Goal: Task Accomplishment & Management: Manage account settings

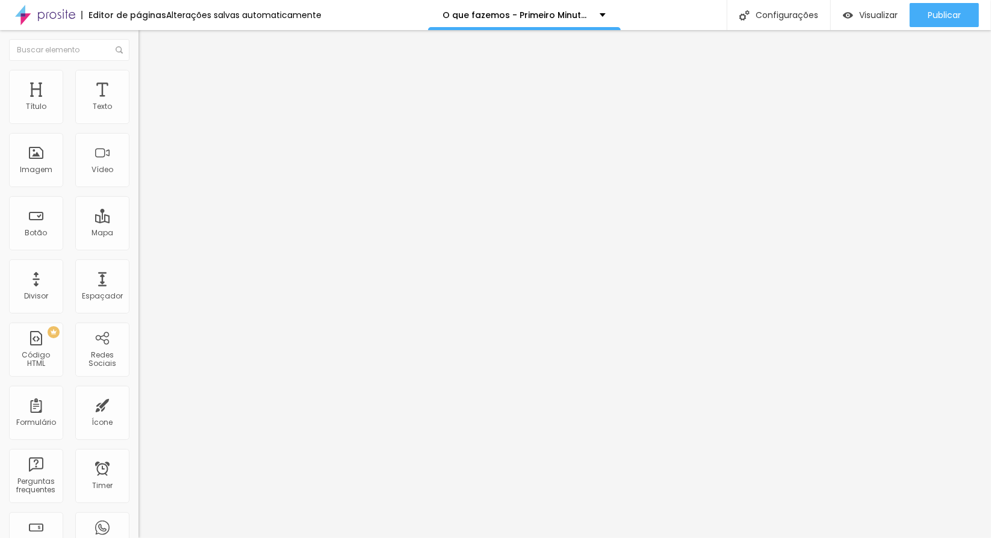
click at [138, 113] on input "pacotes" at bounding box center [210, 107] width 144 height 12
type input "n"
type input "natal"
click at [138, 248] on input "/pacotes" at bounding box center [210, 242] width 144 height 12
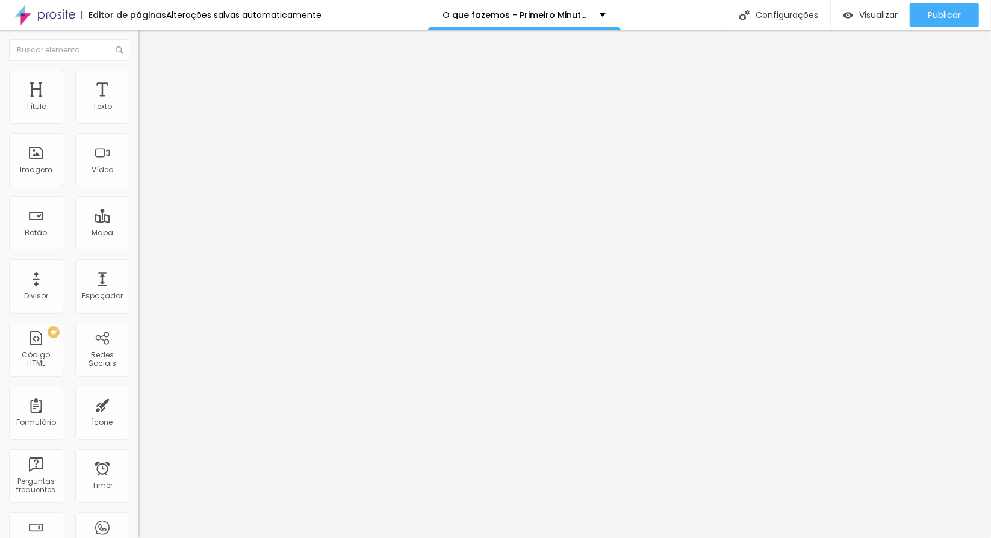
click at [138, 248] on input "/pacotes" at bounding box center [210, 242] width 144 height 12
paste input "www.primeirominutofotografia.com.br/natal"
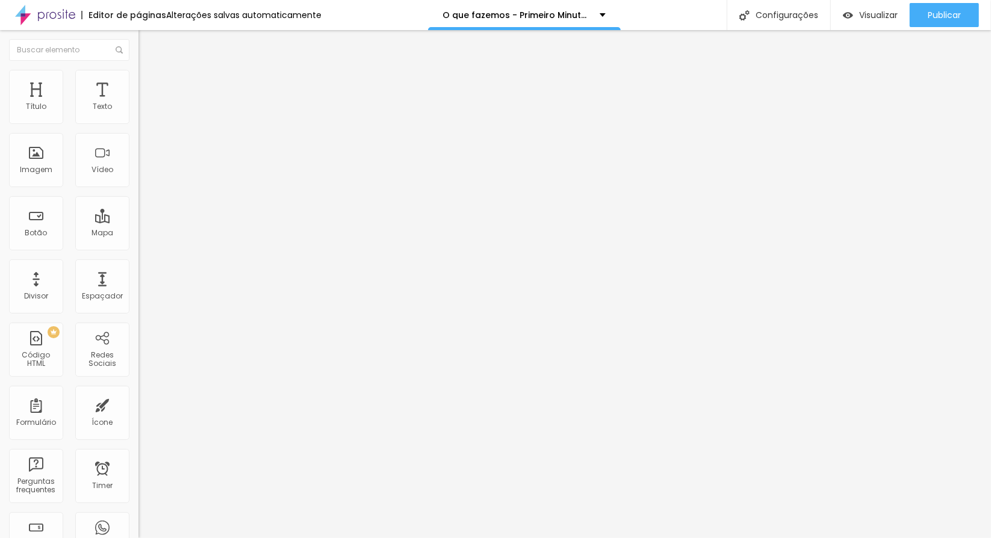
drag, startPoint x: 106, startPoint y: 249, endPoint x: 0, endPoint y: 265, distance: 107.2
click at [138, 265] on div "Texto natal Alinhamento Tamanho Normal Pequeno Normal Grande Link URL /www.prim…" at bounding box center [207, 185] width 138 height 182
type input "/natal"
click at [138, 306] on div "Editar Botão Conteúdo Estilo Avançado Texto natal Alinhamento Tamanho Normal Pe…" at bounding box center [207, 284] width 138 height 508
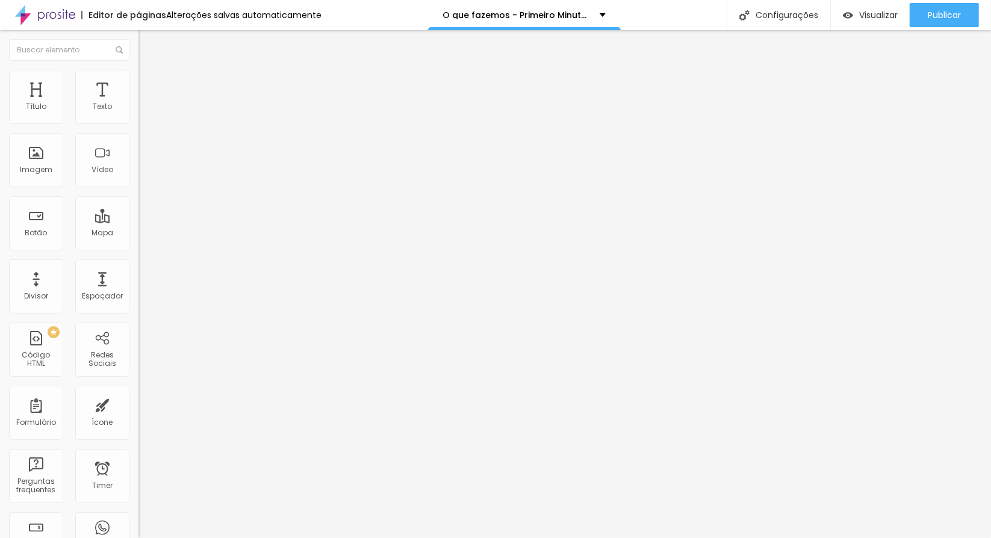
click at [138, 75] on img at bounding box center [143, 75] width 11 height 11
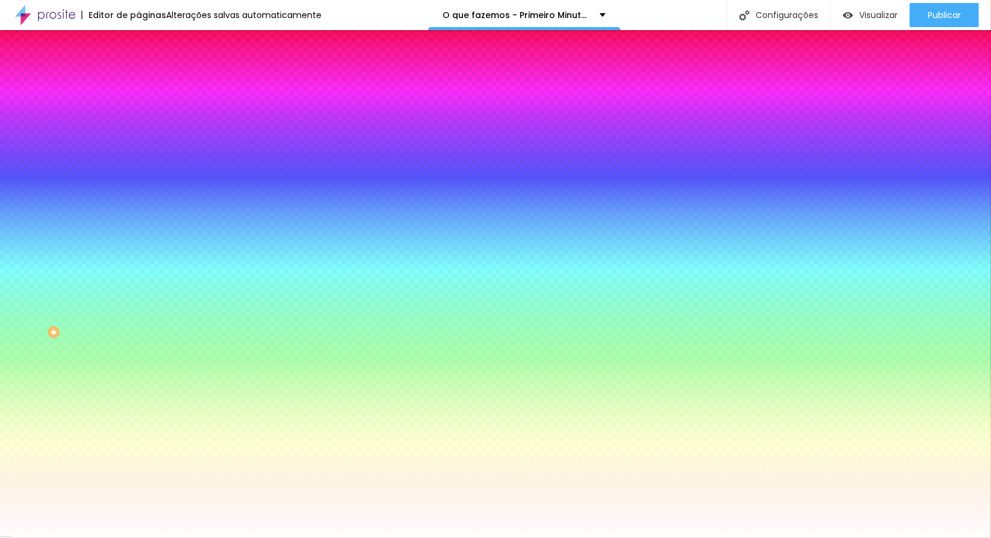
click at [138, 82] on li "Avançado" at bounding box center [207, 88] width 138 height 12
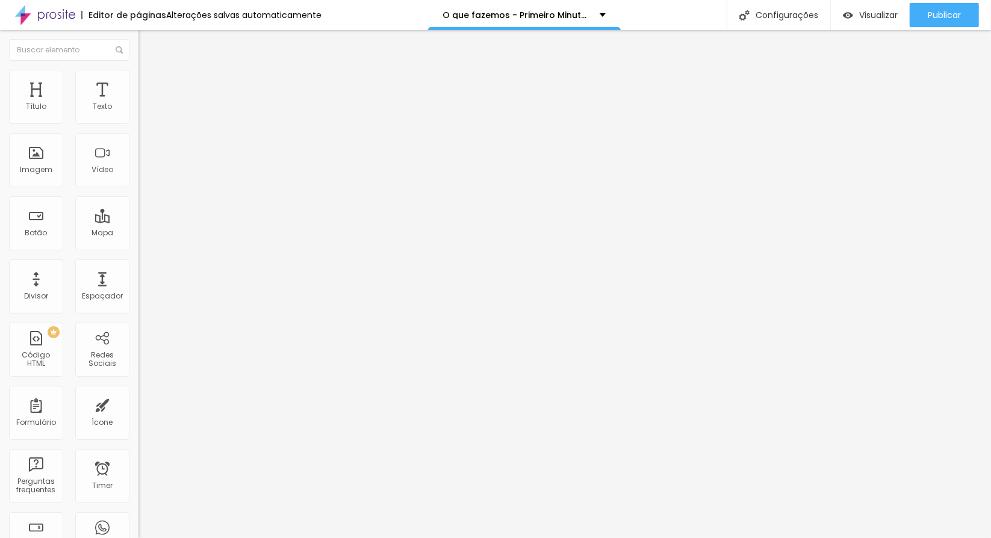
click at [149, 83] on span "Estilo" at bounding box center [158, 78] width 19 height 10
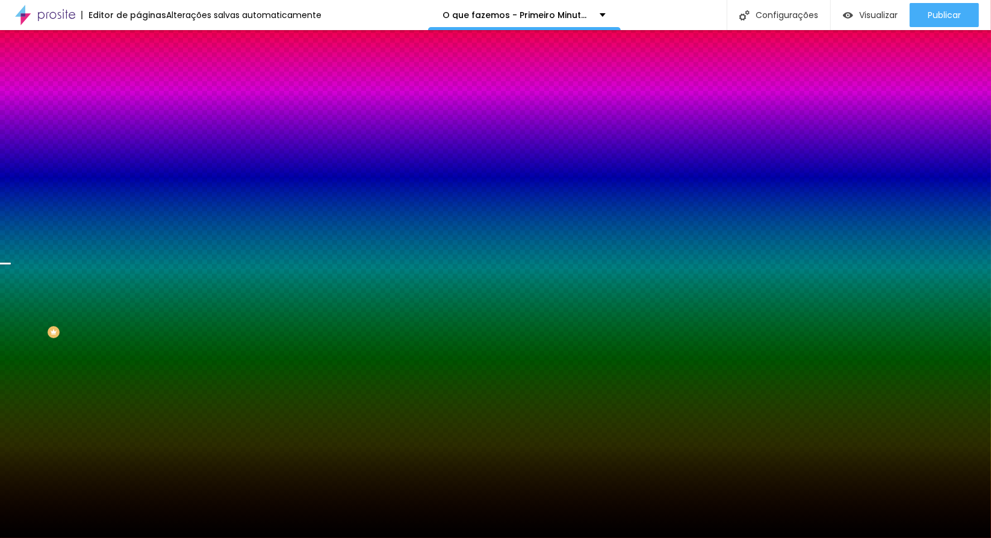
click at [138, 111] on span "Trocar imagem" at bounding box center [171, 106] width 66 height 10
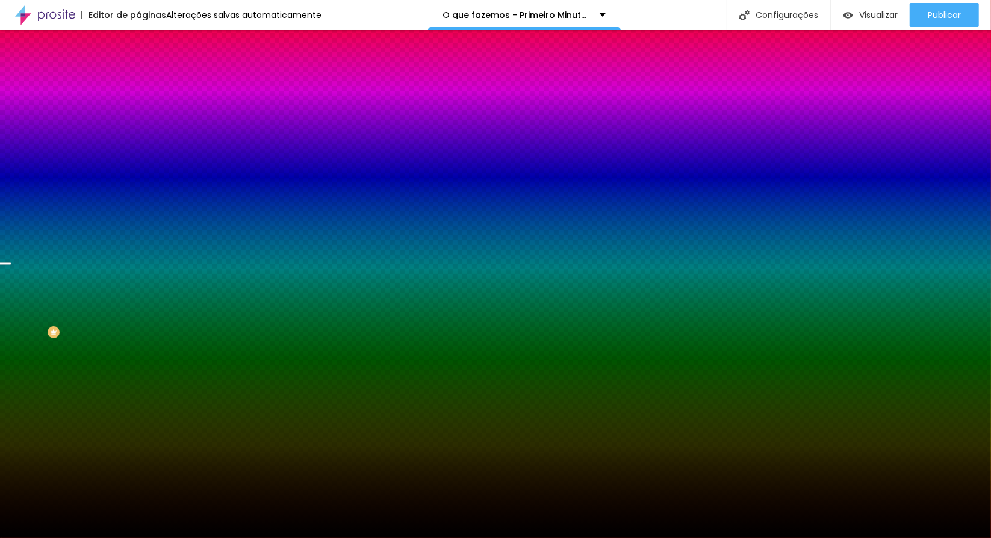
click at [138, 111] on span "Trocar imagem" at bounding box center [171, 106] width 66 height 10
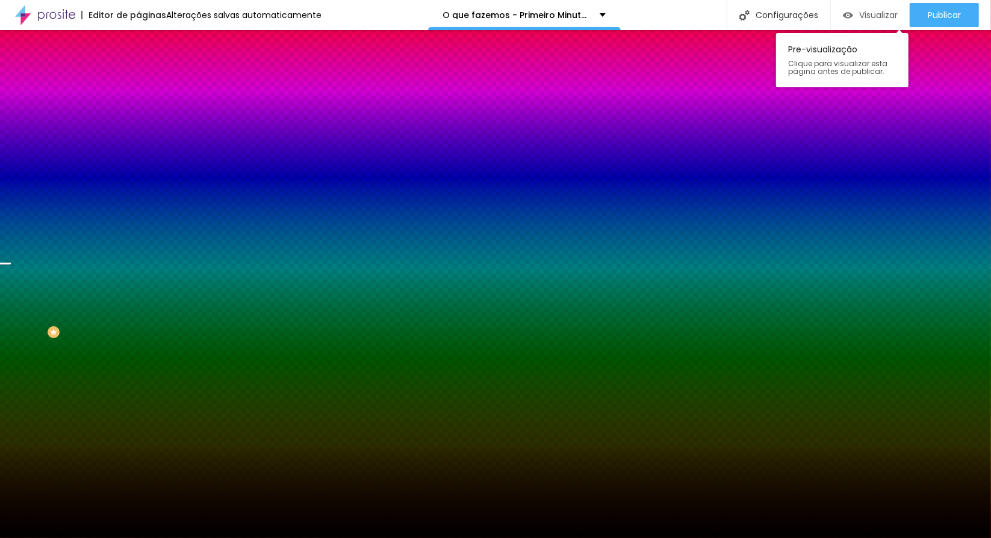
click at [880, 7] on div "Visualizar" at bounding box center [870, 15] width 55 height 24
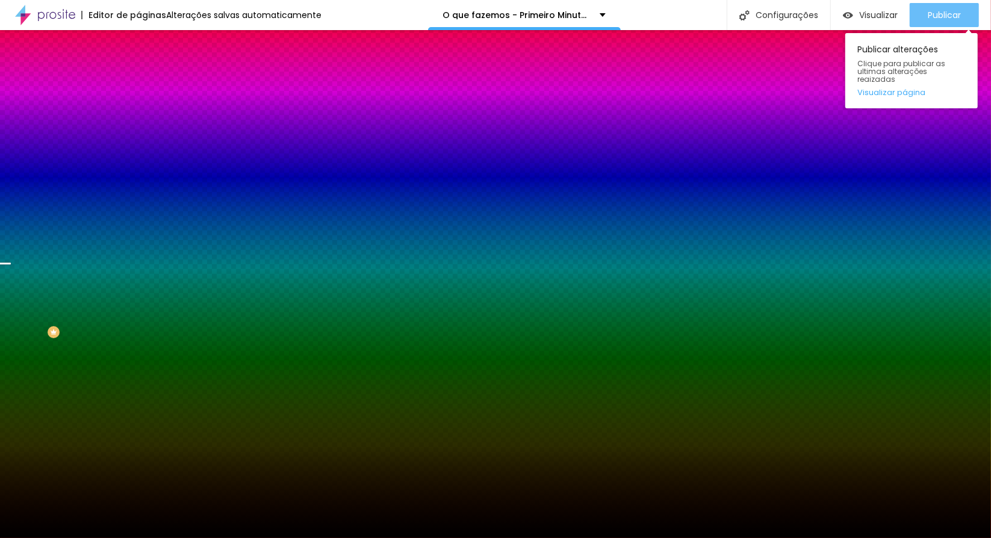
click at [931, 17] on span "Publicar" at bounding box center [944, 15] width 33 height 10
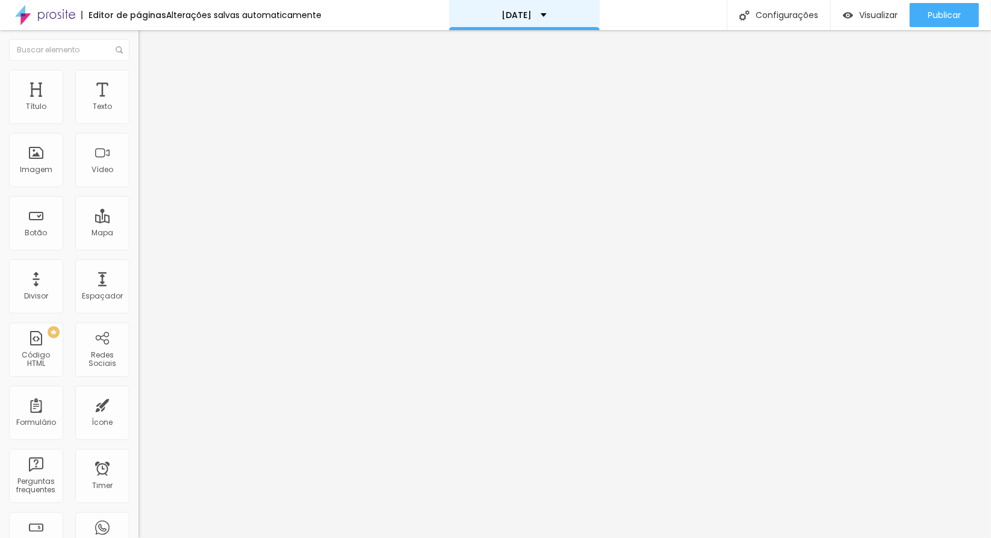
click at [529, 14] on p "NATAL 2022" at bounding box center [516, 15] width 30 height 8
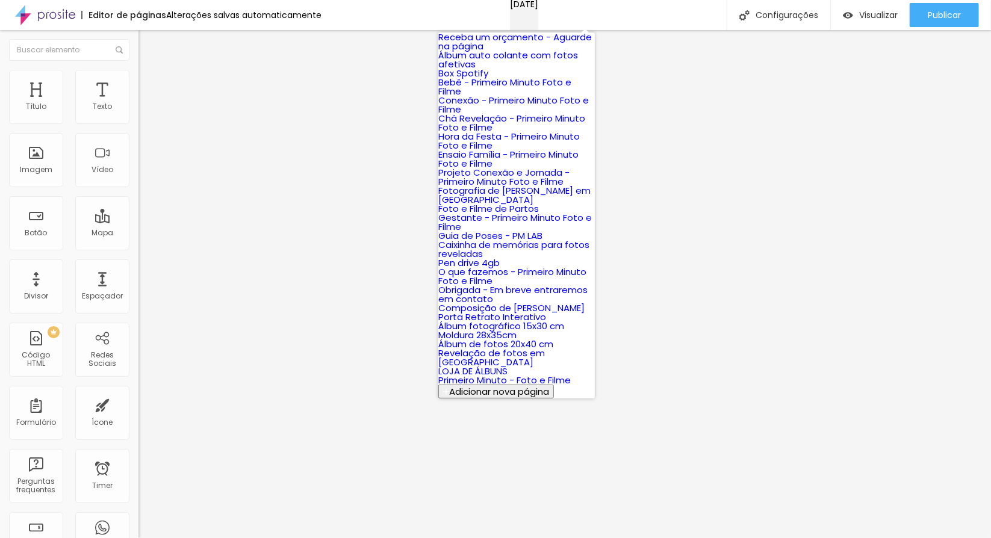
click at [529, 8] on p "NATAL 2022" at bounding box center [524, 4] width 28 height 8
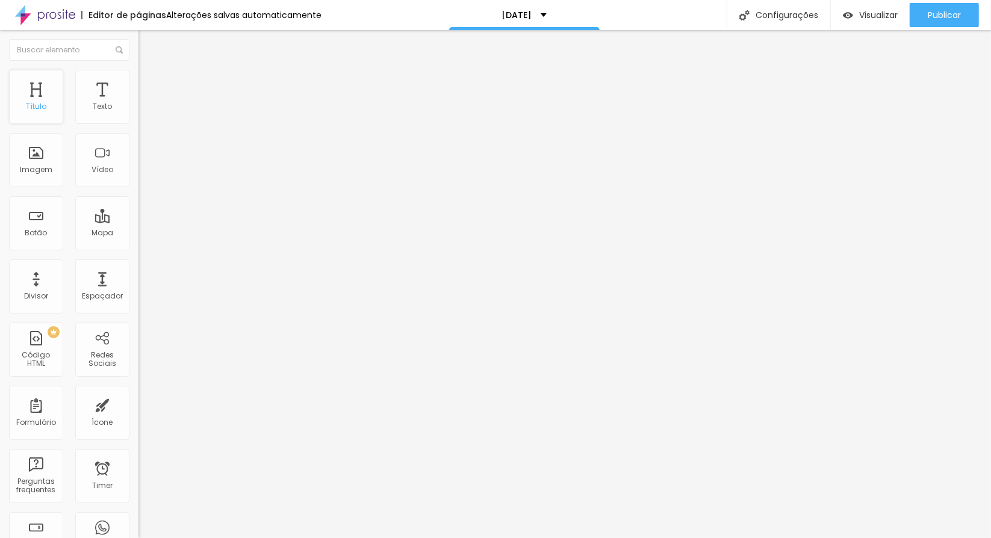
click at [32, 93] on div "Título" at bounding box center [36, 97] width 54 height 54
click at [40, 108] on div "Título" at bounding box center [36, 106] width 20 height 8
click at [138, 104] on span "Trocar imagem" at bounding box center [171, 98] width 66 height 10
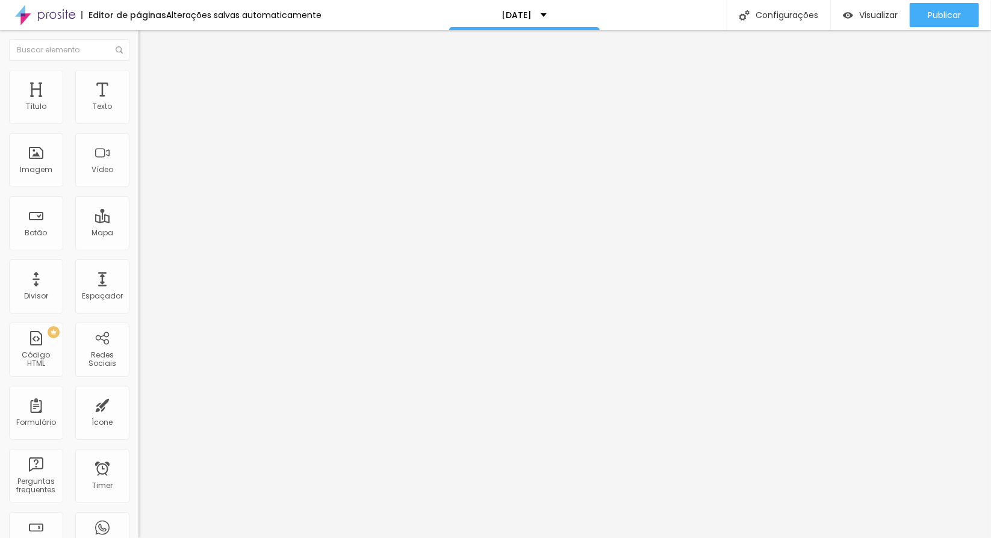
click at [138, 104] on span "Trocar imagem" at bounding box center [171, 98] width 66 height 10
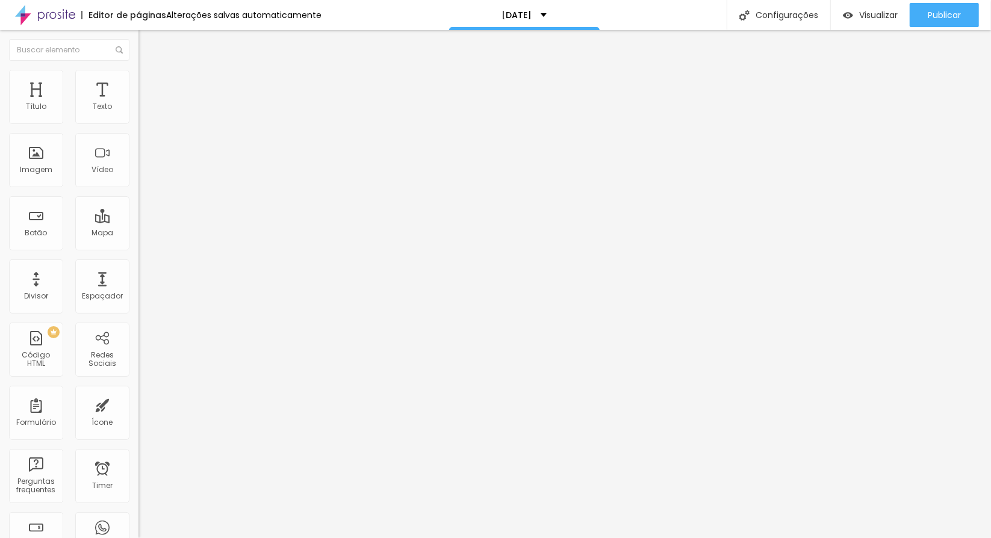
click at [138, 104] on span "Trocar imagem" at bounding box center [171, 98] width 66 height 10
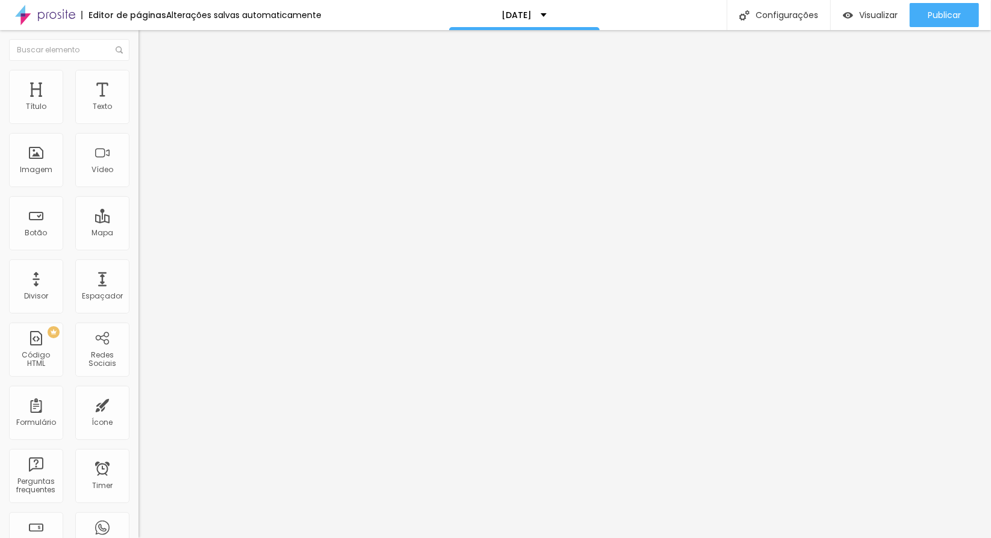
click at [138, 104] on span "Trocar imagem" at bounding box center [171, 98] width 66 height 10
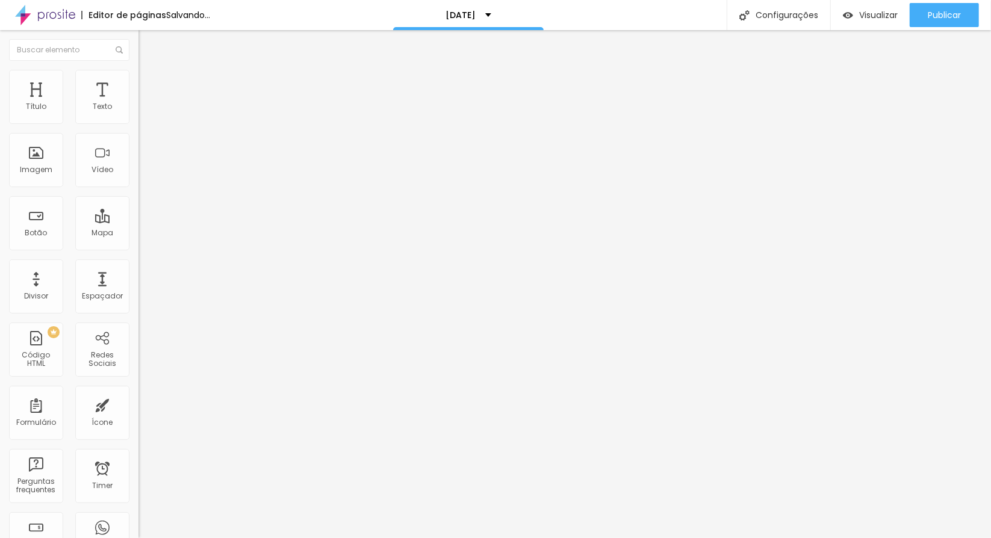
click at [138, 104] on span "Trocar imagem" at bounding box center [171, 98] width 66 height 10
click at [28, 219] on div "Botão" at bounding box center [36, 223] width 54 height 54
click at [138, 113] on input "Click me" at bounding box center [210, 107] width 144 height 12
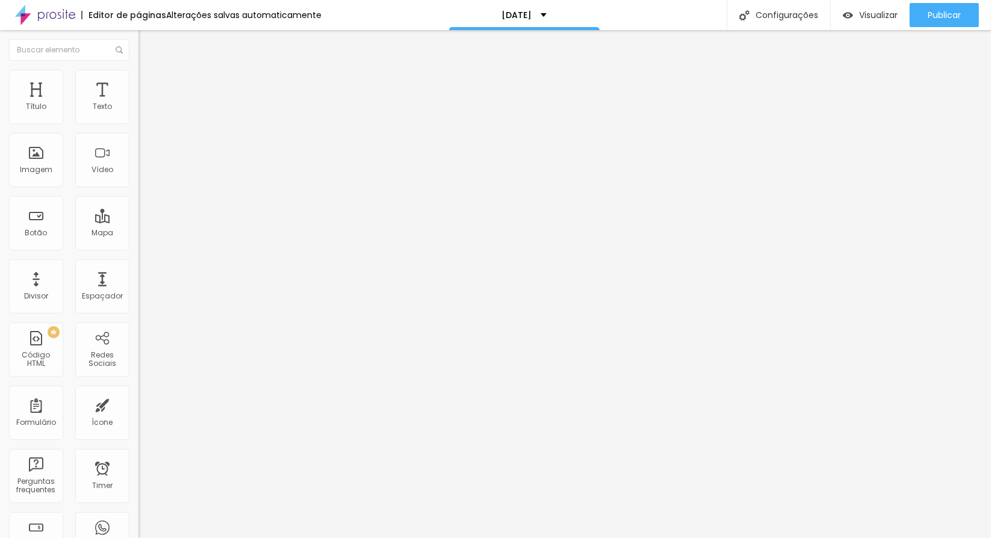
click at [138, 113] on input "Click me" at bounding box center [210, 107] width 144 height 12
type input "A"
type input "QUERO AGENDAR MEU ENSAIO"
click at [138, 248] on input "https://" at bounding box center [210, 242] width 144 height 12
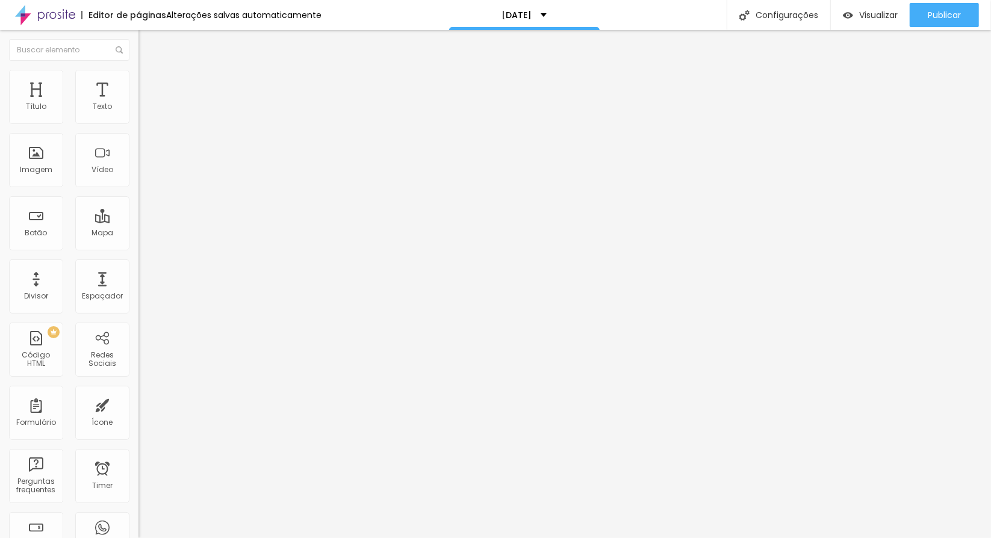
click at [138, 244] on input "https://" at bounding box center [210, 242] width 144 height 12
paste input "[URL][DOMAIN_NAME][PHONE_NUMBER]"
type input "https://[URL][DOMAIN_NAME][PHONE_NUMBER]"
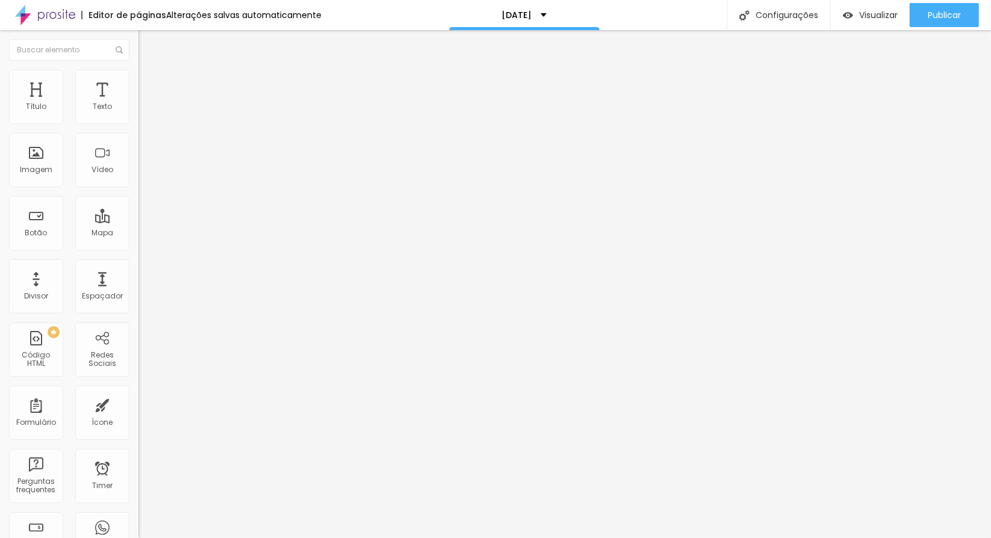
click at [138, 268] on div "Abrir em uma nova aba" at bounding box center [207, 266] width 138 height 6
click at [138, 306] on div "Editar Botão Conteúdo Estilo Avançado Texto QUERO AGENDAR MEU ENSAIO Alinhament…" at bounding box center [207, 284] width 138 height 508
click at [147, 46] on div "Editar Botão" at bounding box center [181, 44] width 69 height 10
click at [147, 43] on div "Editar Botão" at bounding box center [181, 44] width 69 height 10
click at [138, 116] on button "button" at bounding box center [146, 109] width 17 height 13
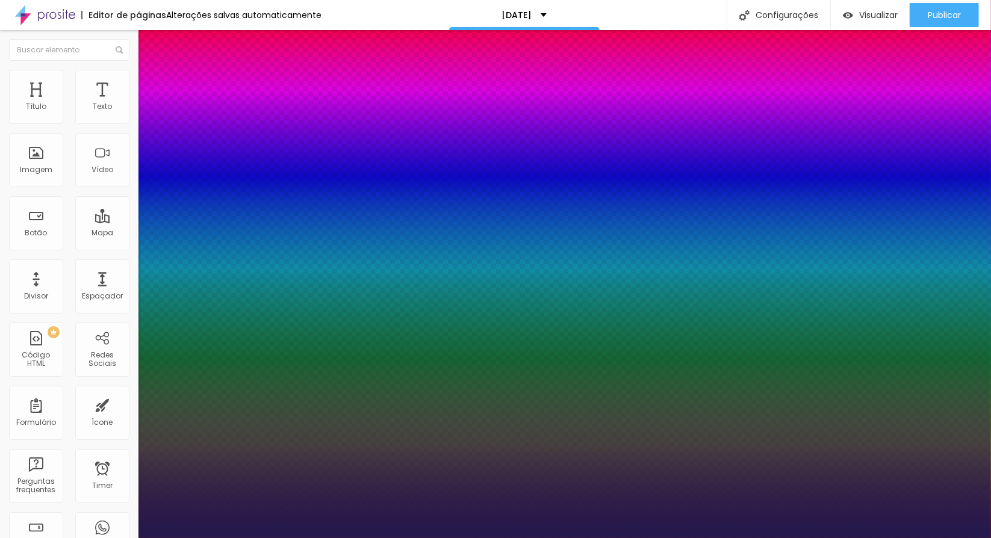
type input "1"
type input "17"
type input "1"
type input "18"
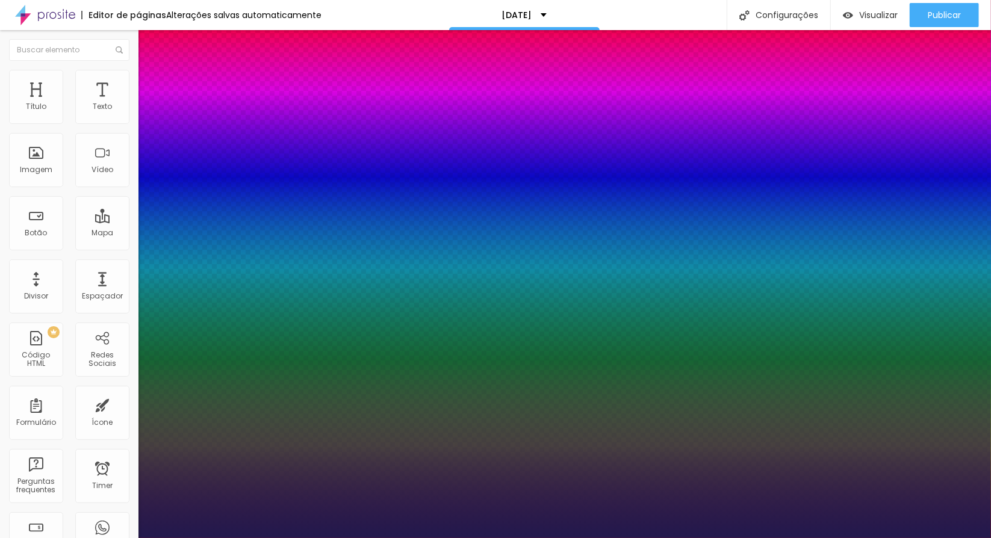
type input "18"
type input "1"
type input "22"
type input "1"
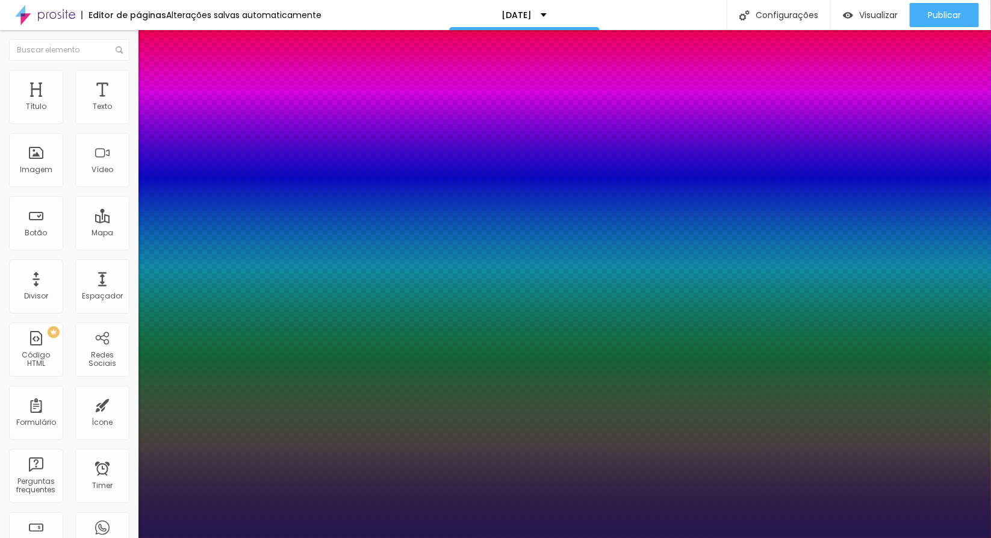
type input "24"
type input "1"
type input "25"
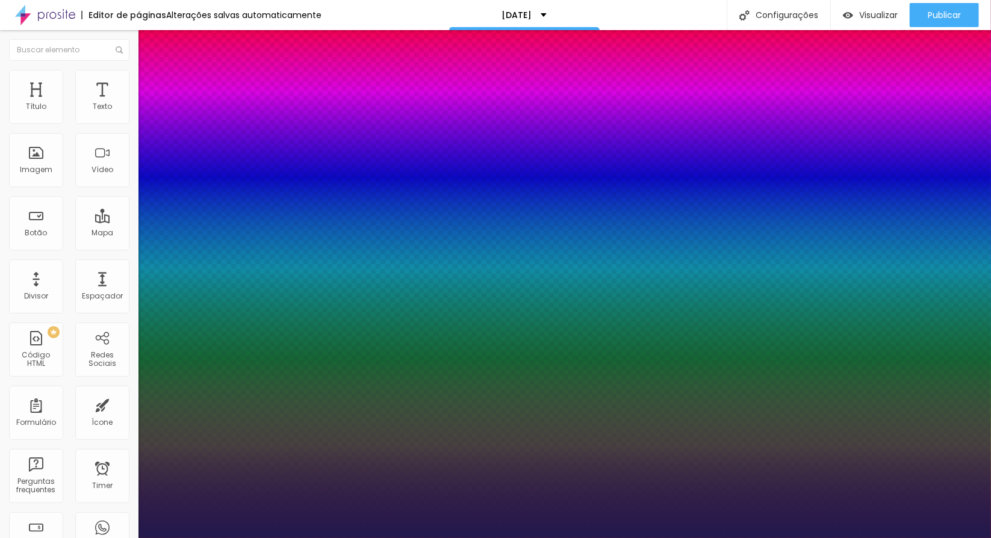
type input "1"
type input "26"
type input "1"
type input "27"
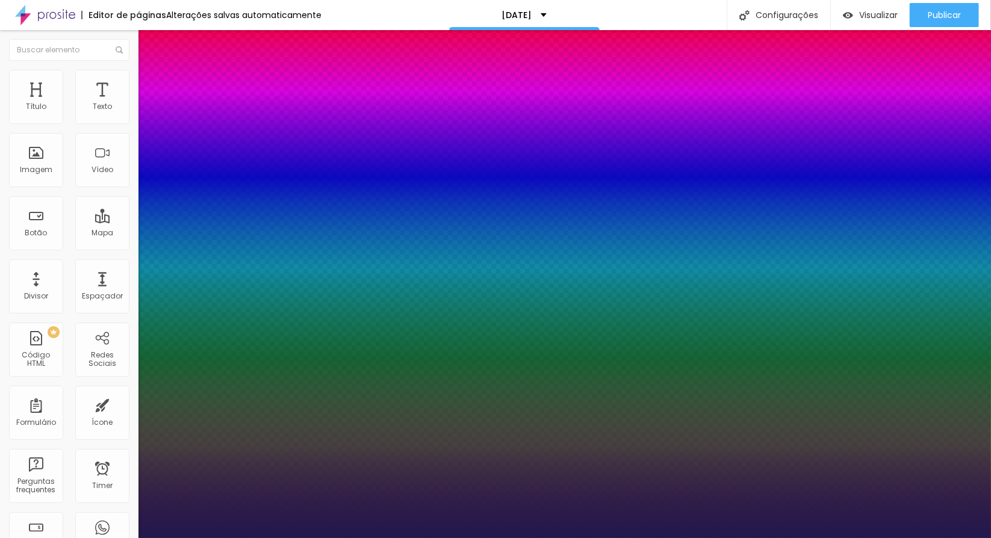
type input "27"
type input "1"
type input "26"
type input "1"
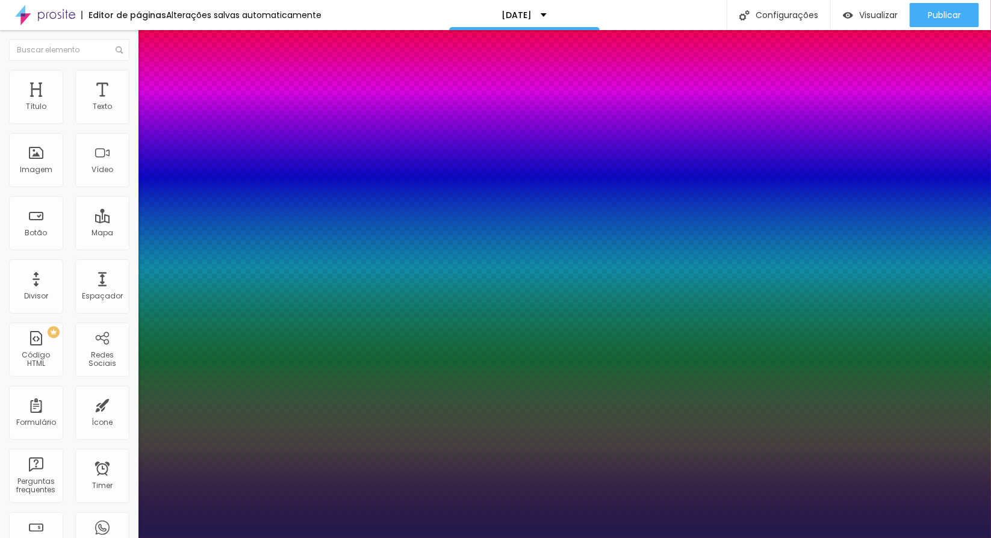
type input "24"
type input "1"
type input "23"
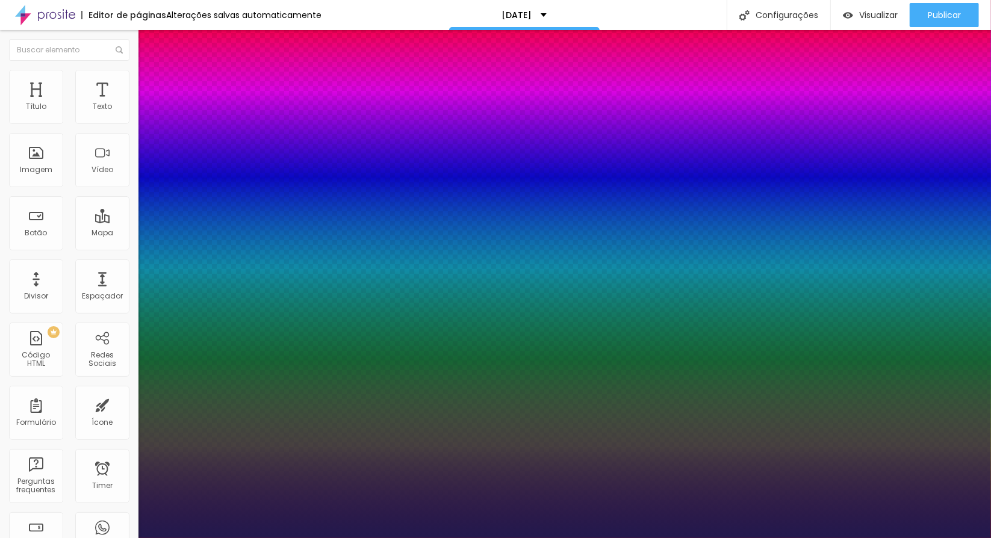
type input "1"
type input "22"
type input "1"
type input "21"
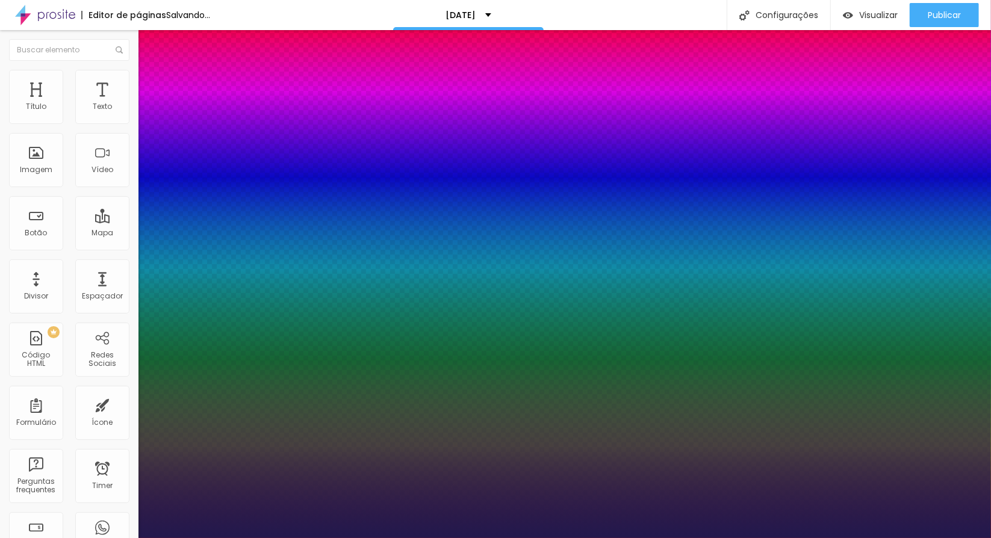
type input "21"
type input "1"
type input "19"
type input "1"
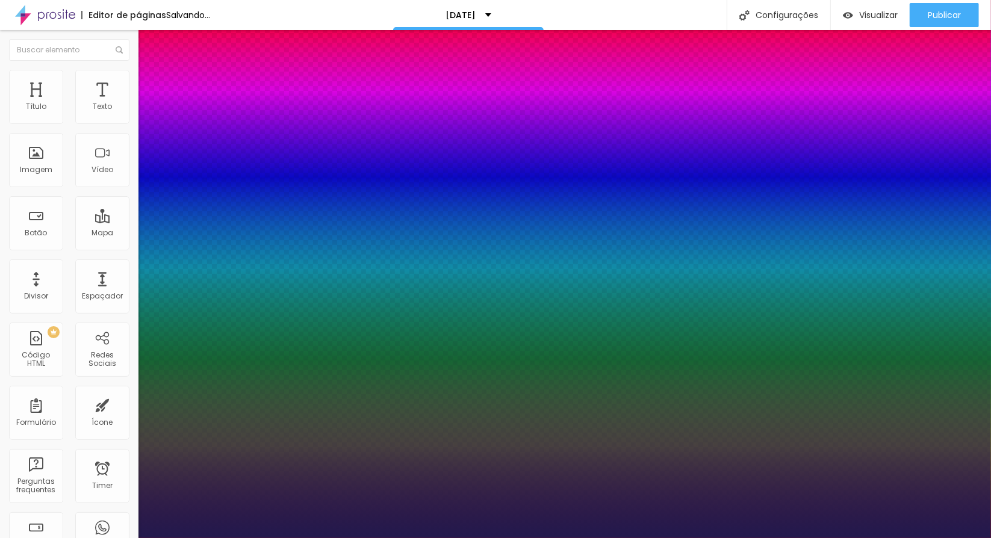
type input "18"
type input "1"
type input "17"
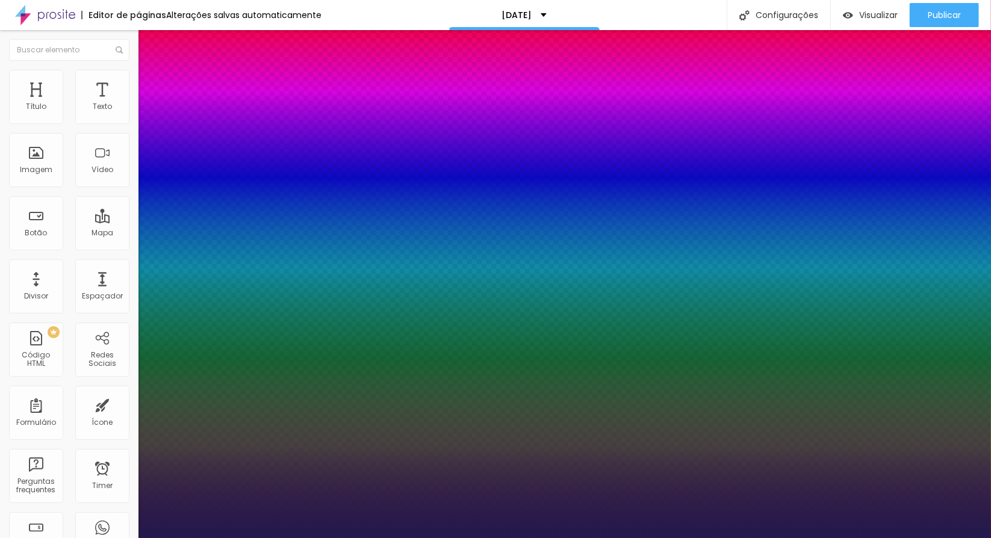
type input "1"
type input "18"
type input "1"
type input "19"
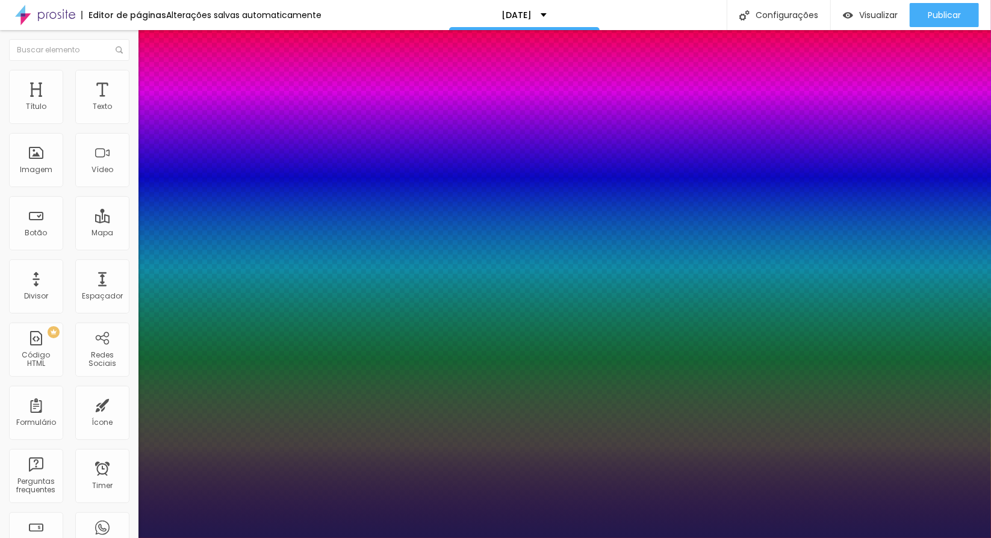
type input "19"
type input "1"
type input "20"
type input "1"
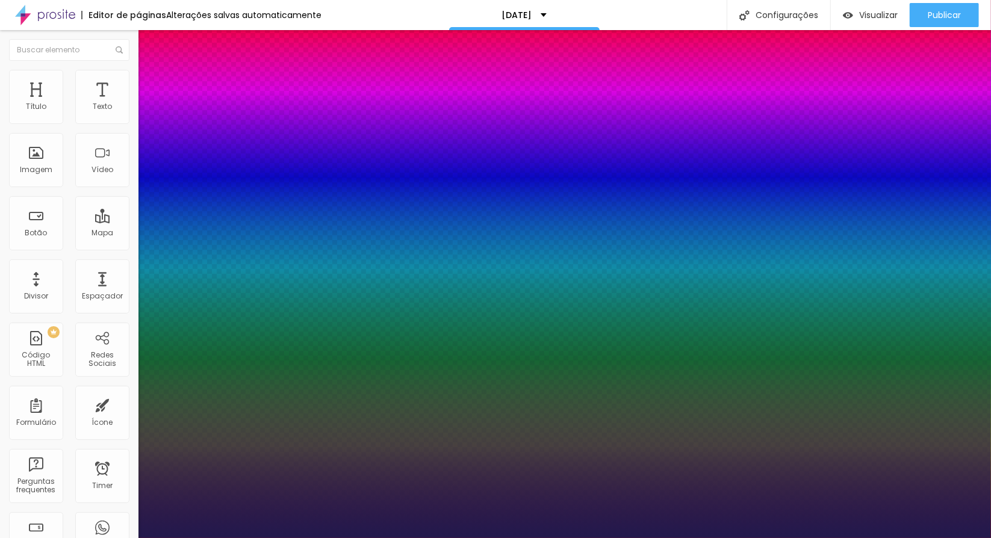
type input "20"
type input "1"
click at [275, 538] on div at bounding box center [495, 538] width 991 height 0
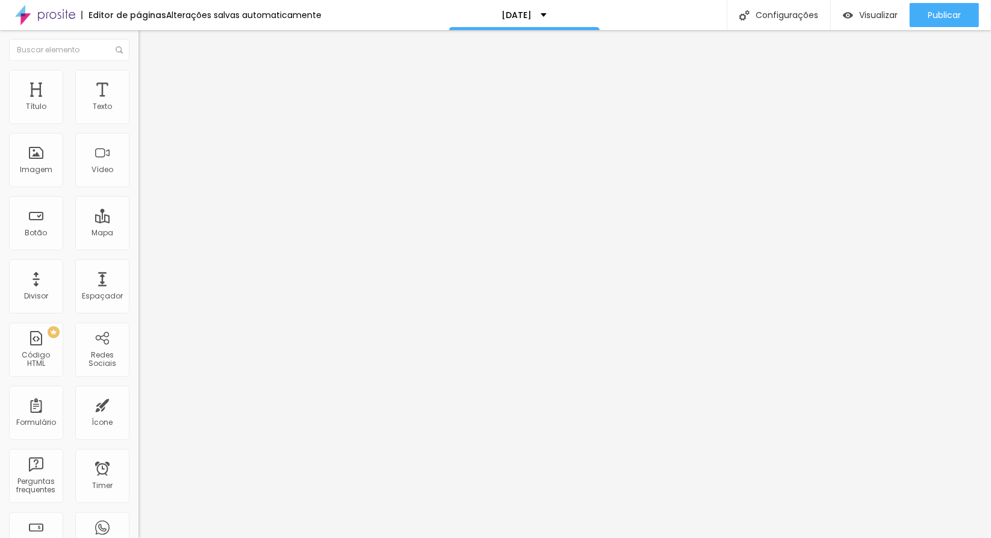
click at [147, 46] on img "button" at bounding box center [152, 44] width 10 height 10
click at [49, 229] on div "Botão" at bounding box center [36, 223] width 54 height 54
click at [138, 113] on input "Click me" at bounding box center [210, 107] width 144 height 12
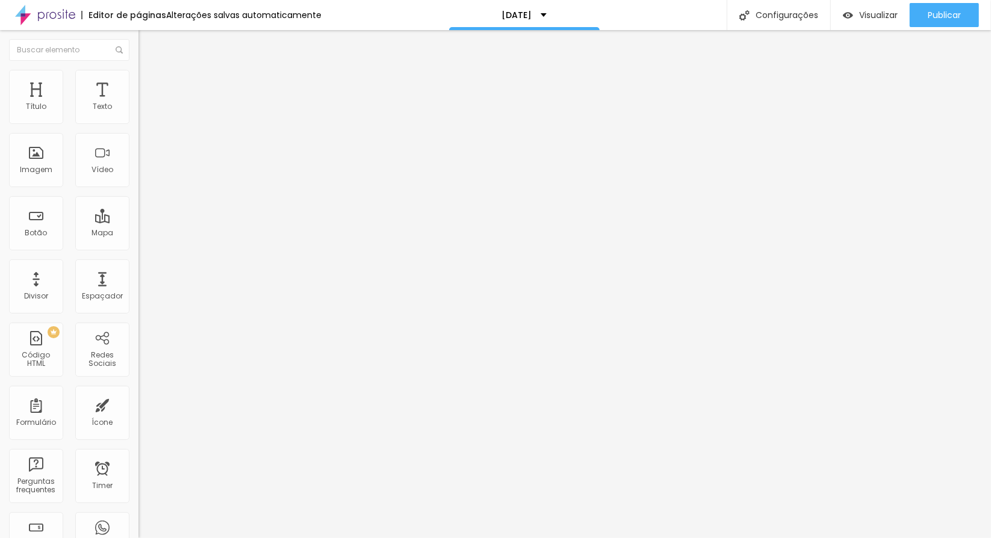
scroll to position [0, 4]
type input "AGENDAR MEU ENSAIO DE [DATE]"
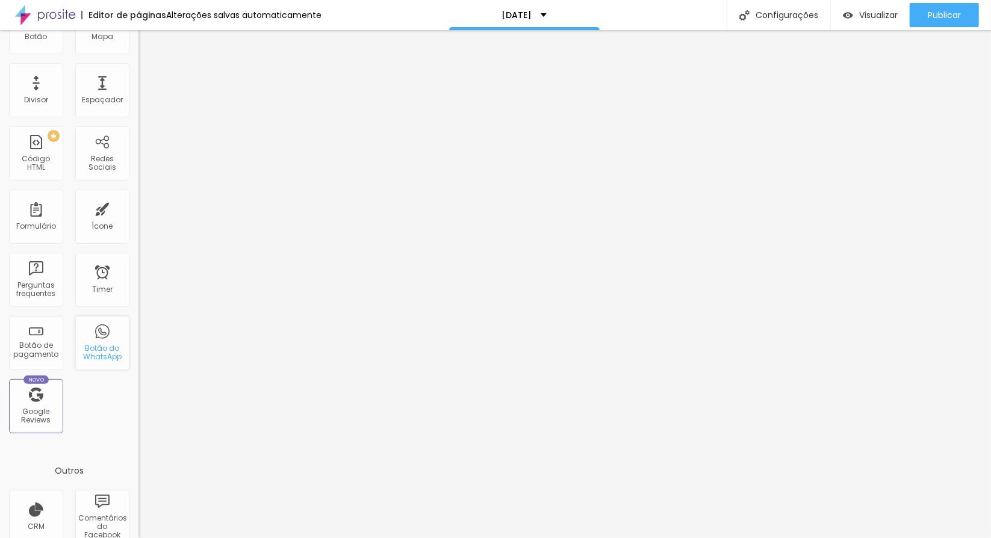
scroll to position [0, 0]
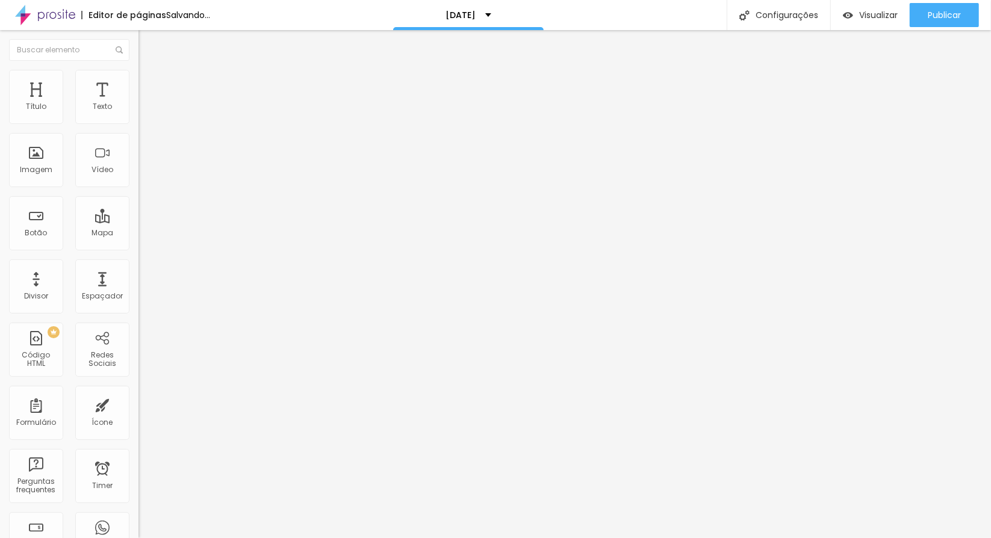
click at [138, 123] on input "text" at bounding box center [210, 117] width 144 height 12
paste input "[PHONE_NUMBER]"
click at [138, 123] on input "[PHONE_NUMBER]" at bounding box center [210, 117] width 144 height 12
paste input "[PHONE_NUMBER]"
click at [138, 123] on input "[PHONE_NUMBER]" at bounding box center [210, 117] width 144 height 12
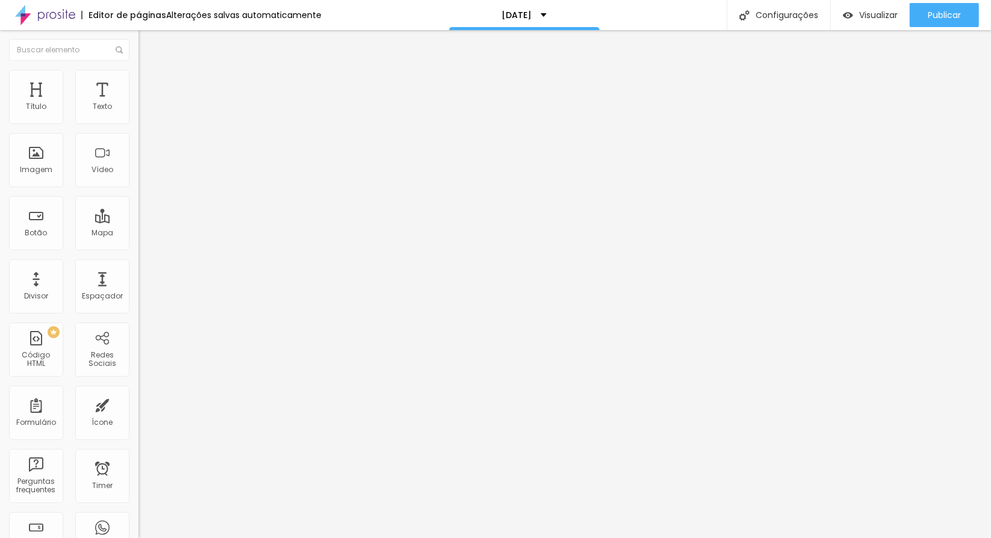
paste input "[PHONE_NUMBER]"
type input "[PHONE_NUMBER]"
click at [138, 382] on input "Conversar no WhatsApp" at bounding box center [210, 388] width 144 height 12
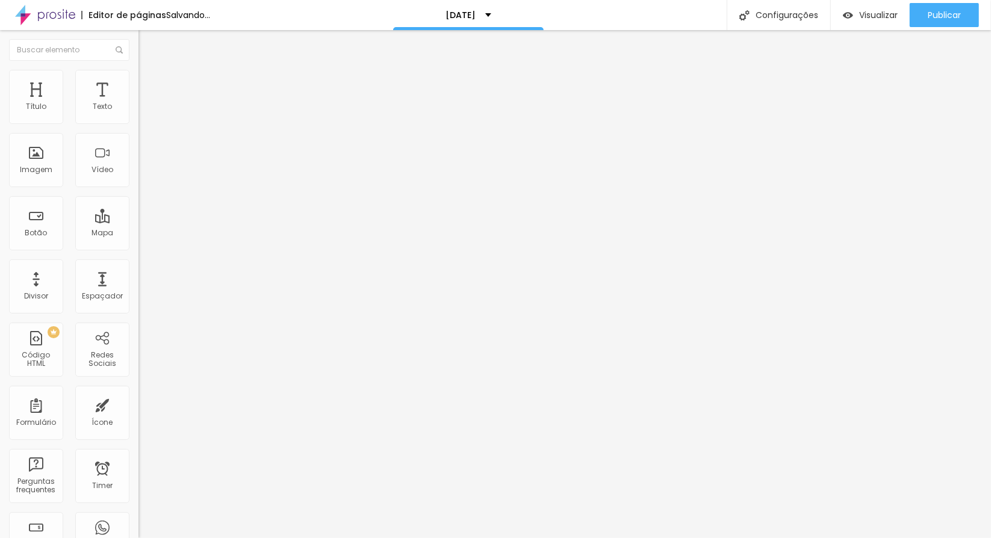
type input "q"
type input "Q"
type input "F"
click at [138, 382] on input "FALAR NO WHATSAPP" at bounding box center [210, 388] width 144 height 12
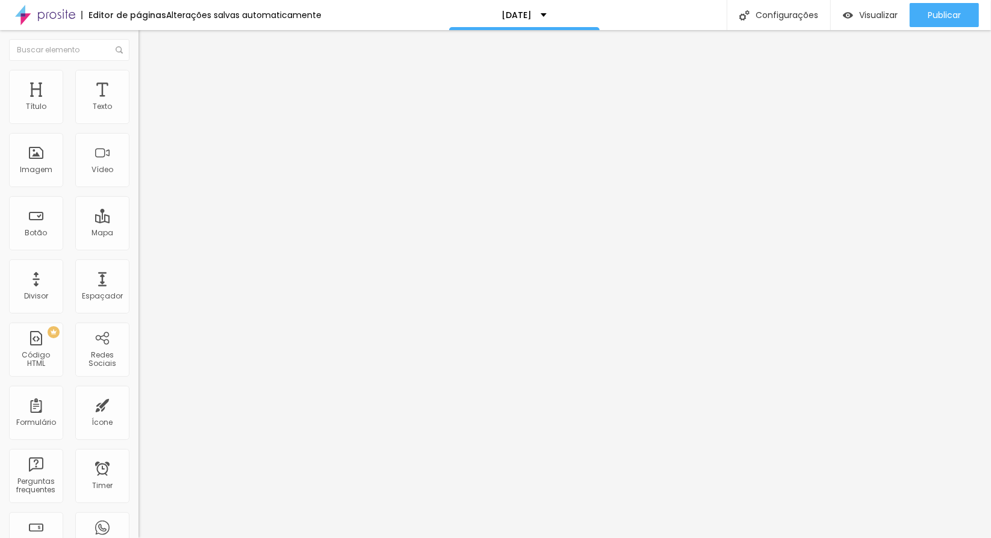
click at [138, 382] on input "CHAMAR NO WHATSAPP" at bounding box center [210, 388] width 144 height 12
type input "CONTATO DO WHATSAPP"
drag, startPoint x: 78, startPoint y: 244, endPoint x: 100, endPoint y: 200, distance: 48.5
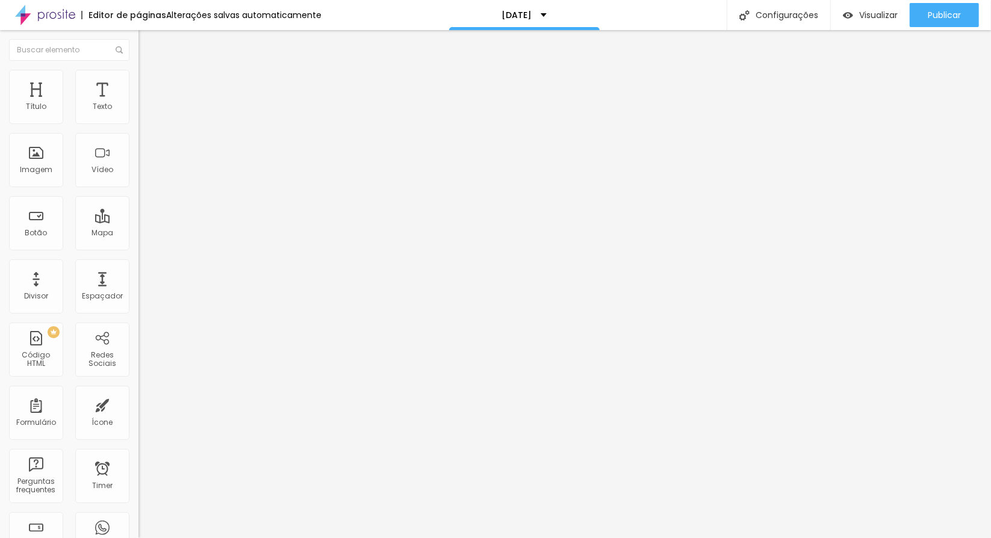
click at [138, 416] on textarea "Olá, cheguei até você pela página {page_title} e gostaria de mais informações" at bounding box center [206, 426] width 136 height 20
type textarea "Olá, quero agendar meu ensaio de [DATE]!"
click at [149, 93] on span "Estilo" at bounding box center [158, 87] width 19 height 10
type input "13"
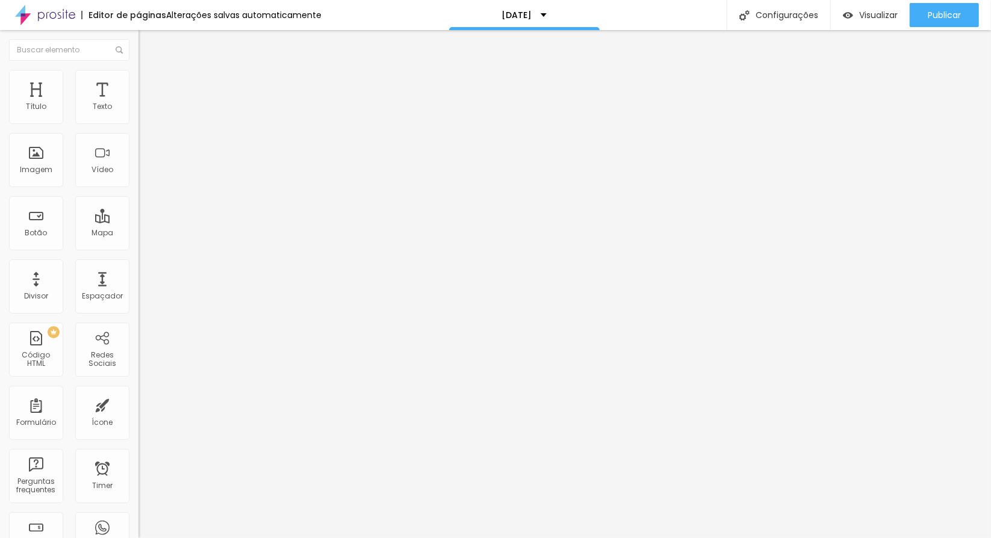
drag, startPoint x: 42, startPoint y: 191, endPoint x: 2, endPoint y: 170, distance: 44.7
type input "13"
click at [138, 359] on input "range" at bounding box center [177, 364] width 78 height 10
click at [146, 210] on input "radio" at bounding box center [150, 214] width 8 height 8
radio input "true"
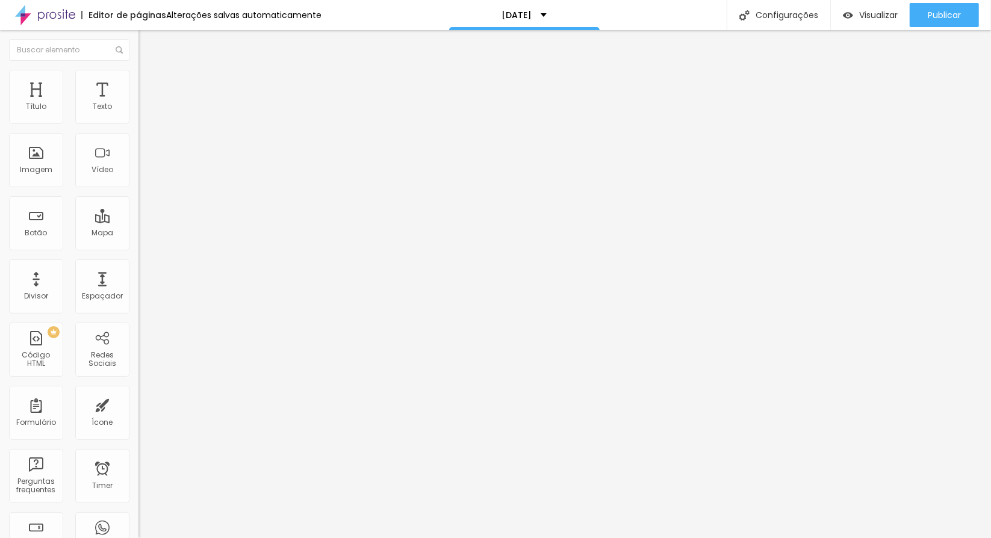
radio input "false"
click at [138, 150] on img at bounding box center [205, 161] width 134 height 22
click at [138, 197] on button at bounding box center [146, 203] width 17 height 13
radio input "false"
radio input "true"
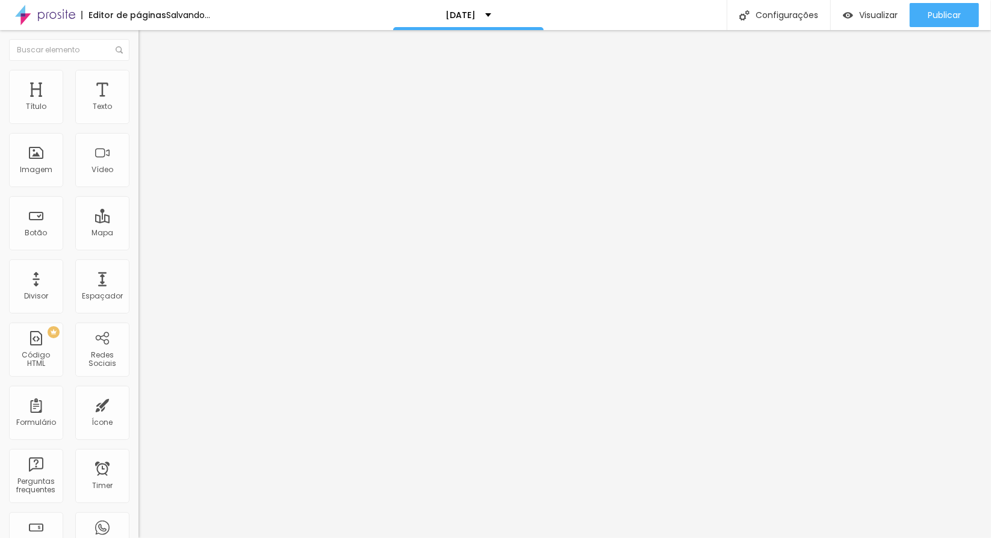
click at [143, 120] on img at bounding box center [146, 116] width 7 height 7
radio input "true"
radio input "false"
click at [143, 120] on img at bounding box center [146, 116] width 7 height 7
radio input "true"
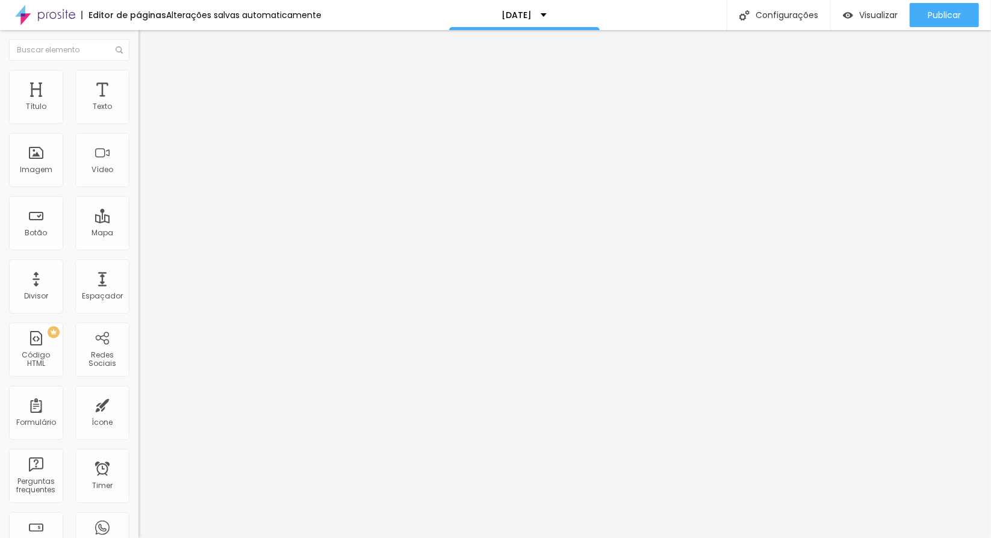
radio input "false"
click at [143, 199] on img at bounding box center [146, 202] width 7 height 7
radio input "false"
click at [143, 199] on img at bounding box center [146, 202] width 7 height 7
radio input "false"
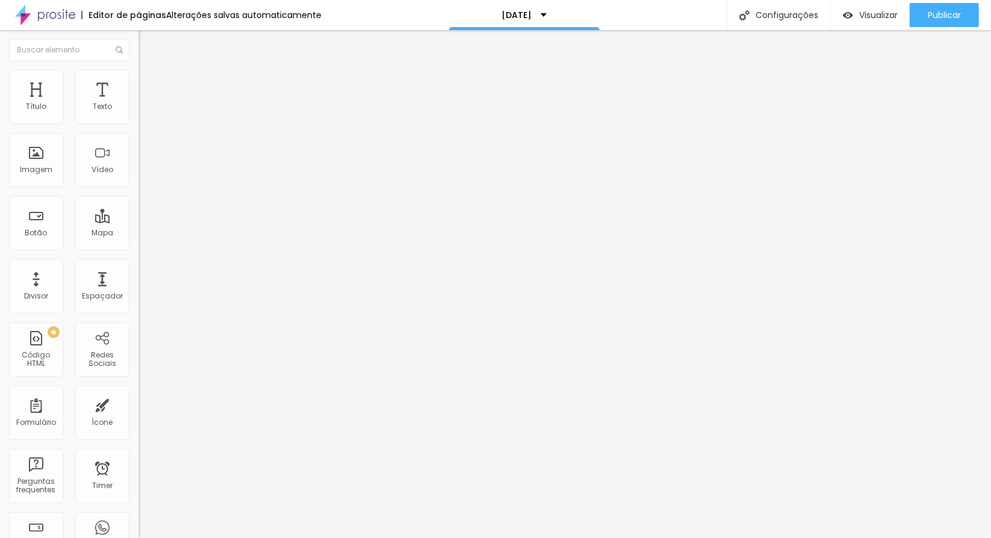
radio input "true"
click at [143, 120] on img at bounding box center [146, 116] width 7 height 7
radio input "true"
radio input "false"
click at [138, 395] on span "Verde claro" at bounding box center [159, 400] width 42 height 10
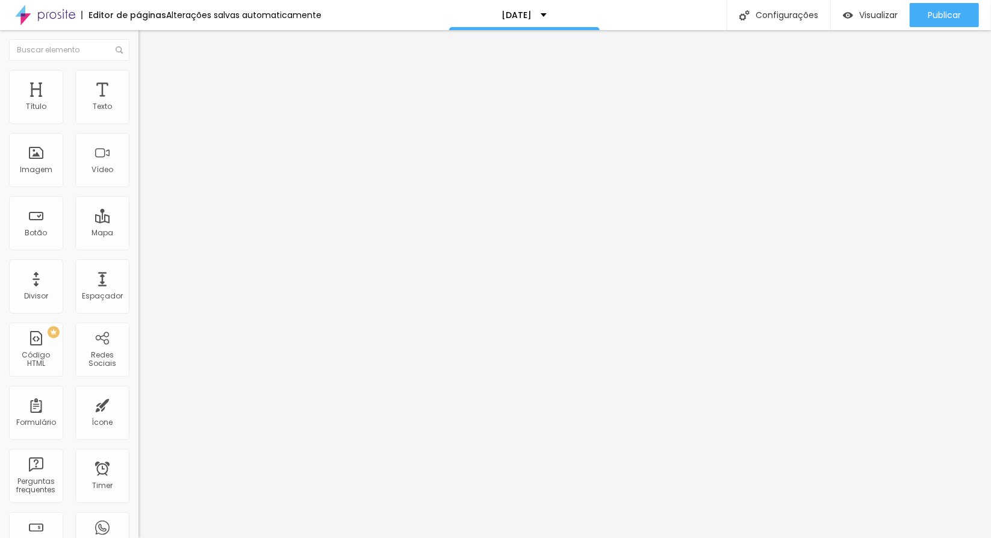
click at [138, 414] on span "Verde escuro" at bounding box center [162, 419] width 48 height 10
click at [138, 428] on span "Arredondada" at bounding box center [163, 433] width 51 height 10
click at [138, 442] on span "Curvada" at bounding box center [155, 447] width 34 height 10
click at [138, 454] on span "Arredondada" at bounding box center [163, 459] width 51 height 10
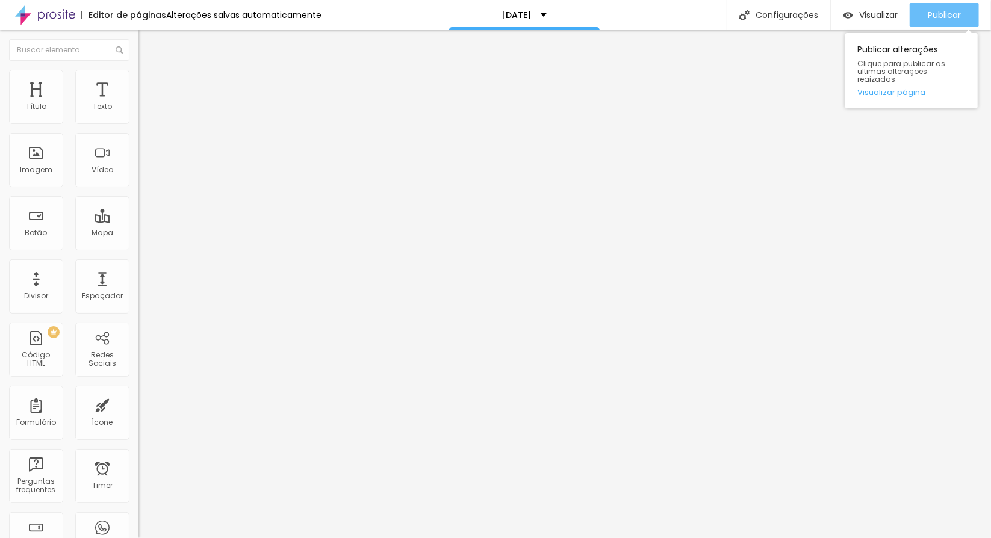
click at [932, 17] on span "Publicar" at bounding box center [944, 15] width 33 height 10
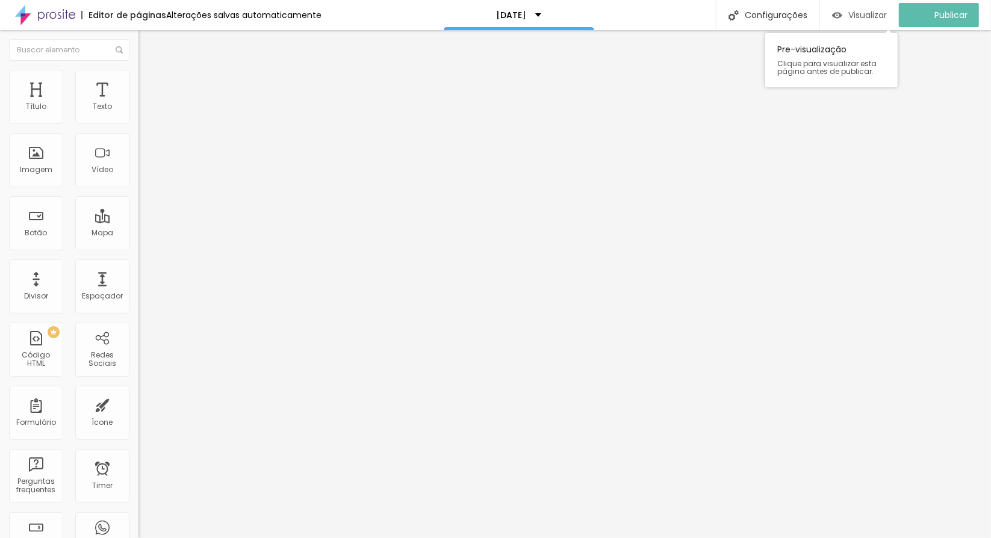
click at [861, 24] on div "Visualizar" at bounding box center [859, 15] width 55 height 24
click at [138, 188] on span "Original" at bounding box center [152, 183] width 29 height 10
click at [138, 210] on span "Quadrado" at bounding box center [157, 205] width 39 height 10
click at [138, 203] on span "Padrão" at bounding box center [151, 198] width 27 height 10
click at [138, 196] on span "Cinema" at bounding box center [153, 190] width 30 height 10
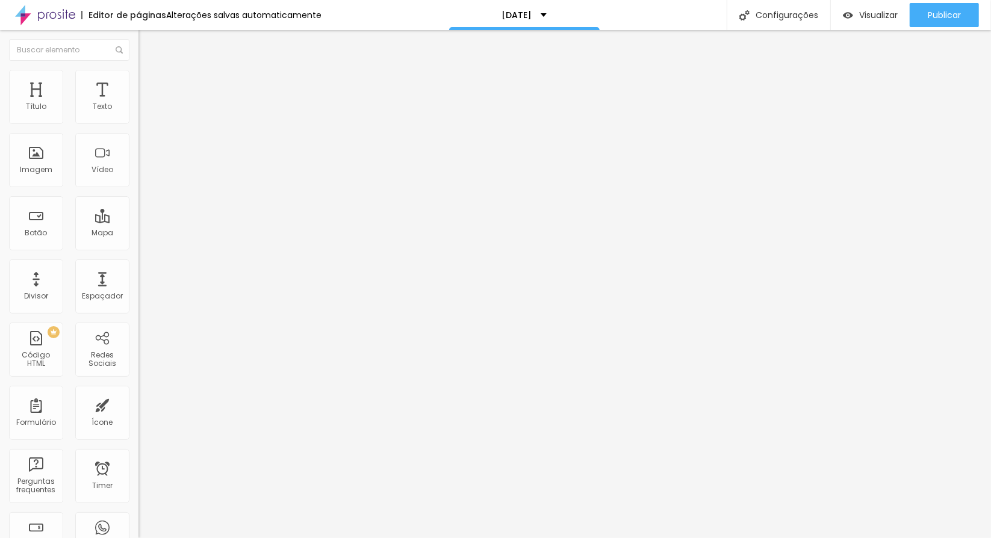
click at [138, 207] on span "Padrão" at bounding box center [151, 202] width 27 height 10
click at [864, 11] on span "Visualizar" at bounding box center [878, 15] width 39 height 10
click at [138, 188] on span "4:3 Padrão" at bounding box center [158, 183] width 40 height 10
click at [138, 214] on span "Quadrado" at bounding box center [157, 209] width 39 height 10
click at [138, 203] on span "Padrão" at bounding box center [151, 198] width 27 height 10
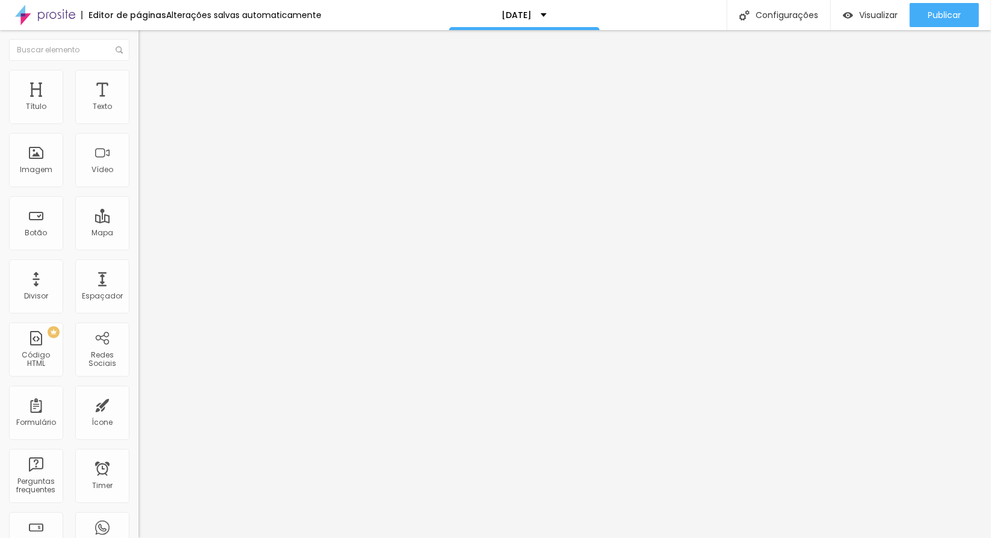
click at [138, 228] on div "Link" at bounding box center [207, 223] width 138 height 7
click at [138, 188] on span "Original" at bounding box center [152, 183] width 29 height 10
click at [138, 203] on span "Padrão" at bounding box center [151, 198] width 27 height 10
click at [138, 214] on span "Quadrado" at bounding box center [157, 209] width 39 height 10
click at [138, 196] on span "Cinema" at bounding box center [153, 190] width 30 height 10
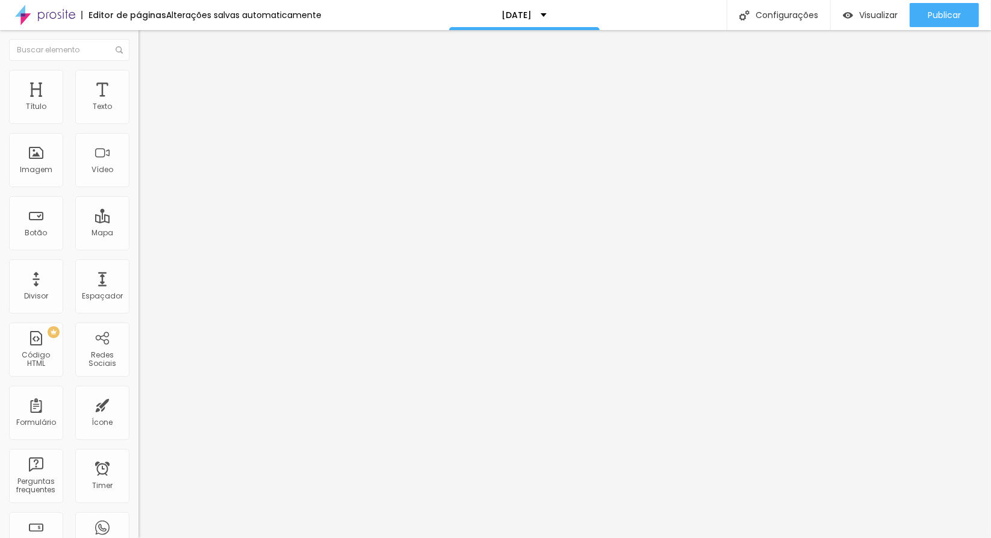
click at [138, 222] on span "Original" at bounding box center [152, 216] width 29 height 10
click at [138, 188] on span "4:3 Padrão" at bounding box center [158, 183] width 40 height 10
click at [138, 214] on span "Quadrado" at bounding box center [157, 209] width 39 height 10
click at [138, 228] on div "Link" at bounding box center [207, 223] width 138 height 7
click at [138, 188] on span "Original" at bounding box center [152, 183] width 29 height 10
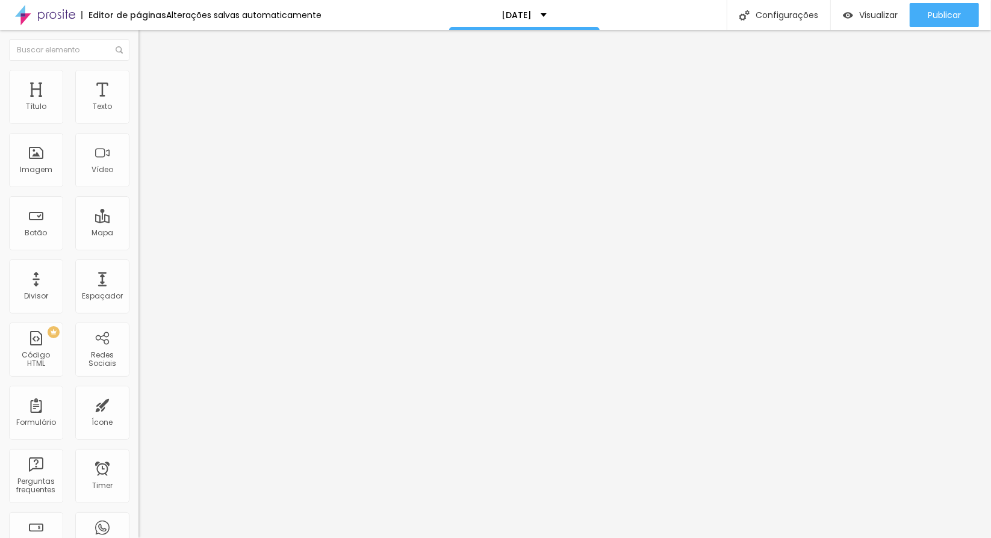
click at [138, 210] on span "Quadrado" at bounding box center [157, 205] width 39 height 10
click at [655, 11] on div "Editor de páginas Alterações salvas automaticamente [DATE] Configurações Config…" at bounding box center [495, 15] width 991 height 30
click at [138, 188] on span "Original" at bounding box center [152, 183] width 29 height 10
click at [138, 210] on span "Quadrado" at bounding box center [157, 205] width 39 height 10
click at [138, 222] on span "Original" at bounding box center [152, 216] width 29 height 10
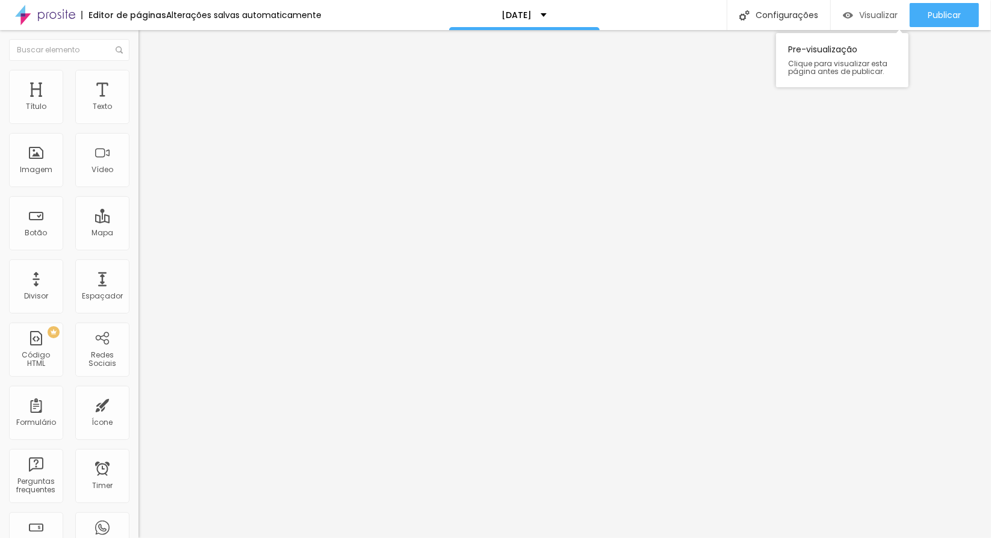
click at [879, 4] on div "Visualizar" at bounding box center [870, 15] width 55 height 24
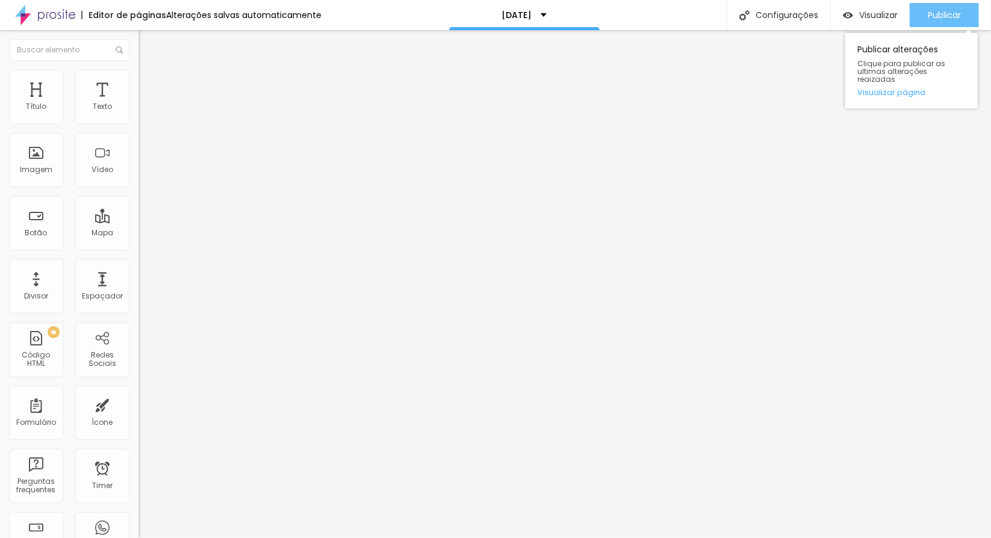
click at [955, 19] on span "Publicar" at bounding box center [944, 15] width 33 height 10
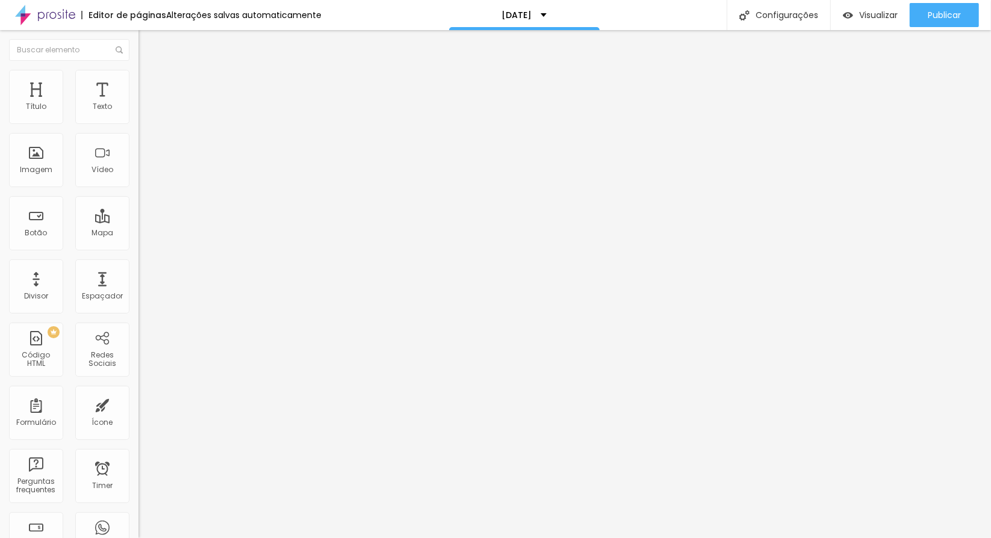
click at [149, 83] on span "Estilo" at bounding box center [158, 78] width 19 height 10
click at [138, 72] on li "Estilo" at bounding box center [207, 76] width 138 height 12
type input "90"
type input "85"
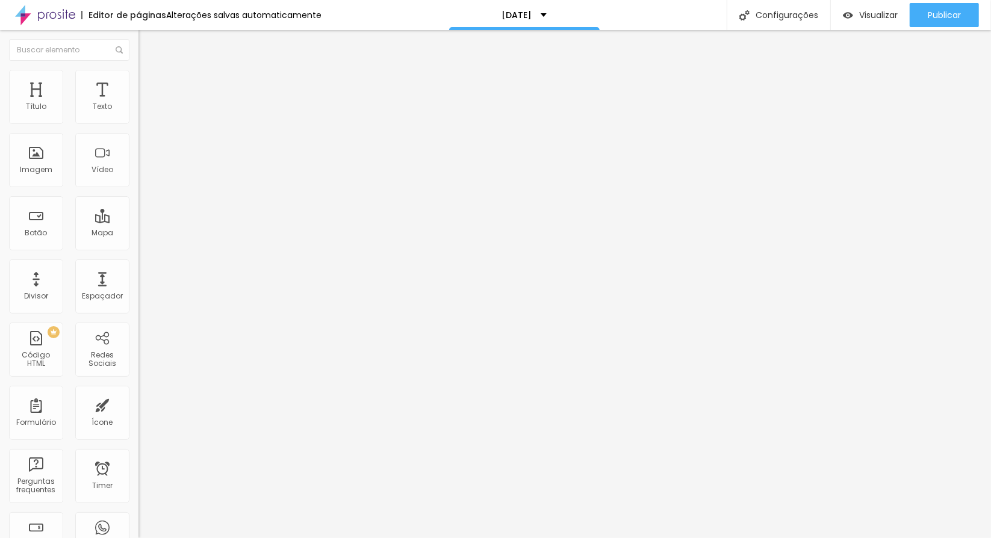
type input "85"
type input "80"
type input "75"
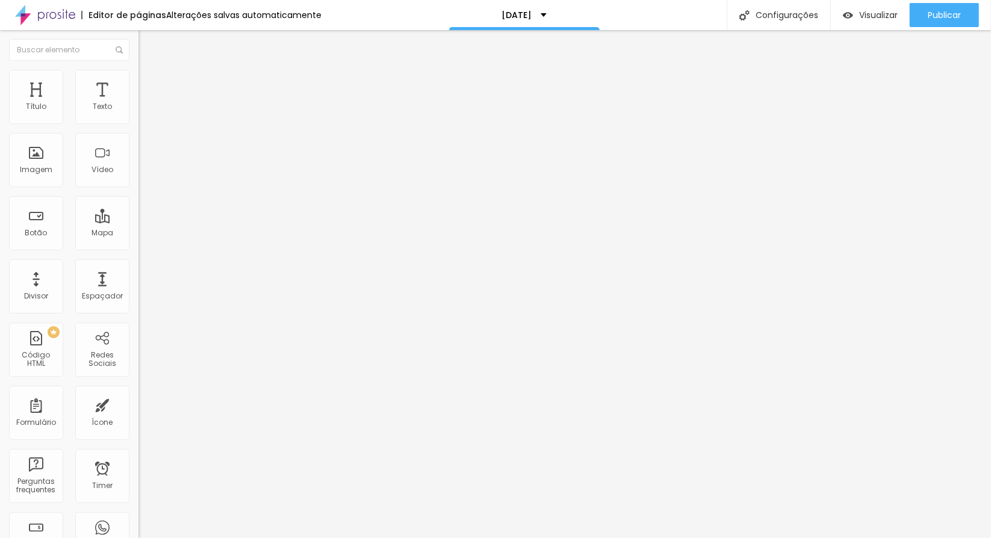
type input "70"
type input "65"
type input "60"
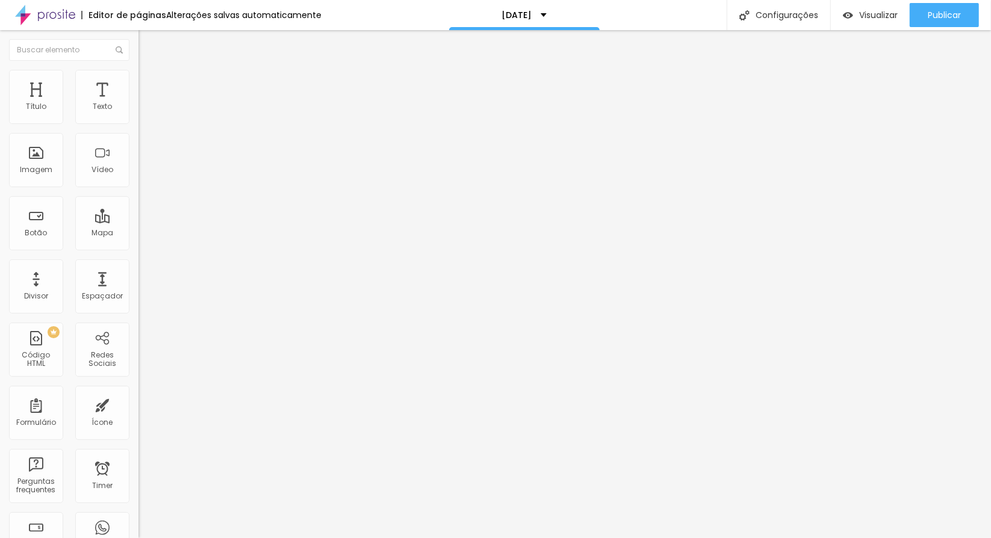
type input "60"
type input "55"
drag, startPoint x: 123, startPoint y: 131, endPoint x: 67, endPoint y: 122, distance: 56.0
type input "55"
click at [138, 122] on input "range" at bounding box center [177, 119] width 78 height 10
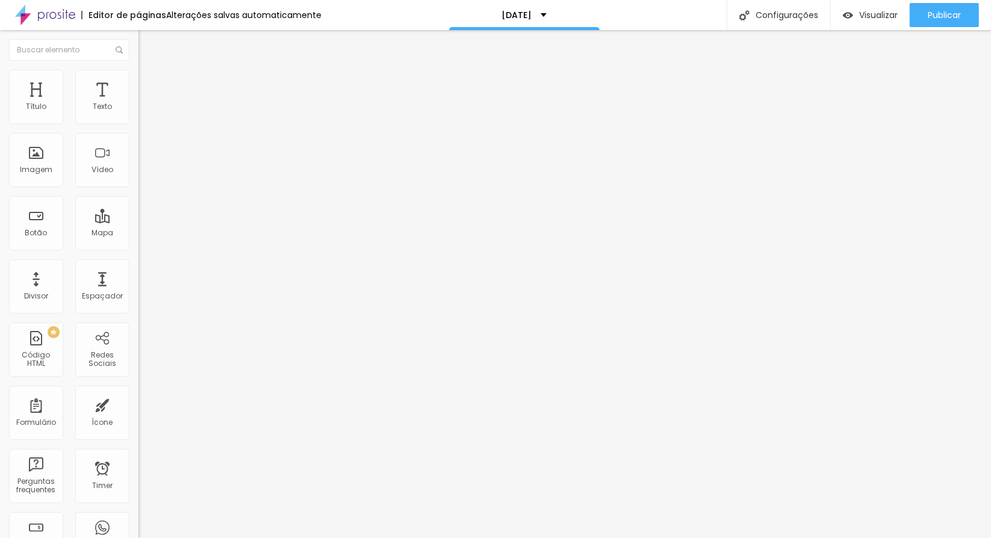
click at [138, 81] on li "Estilo" at bounding box center [207, 76] width 138 height 12
type input "90"
type input "85"
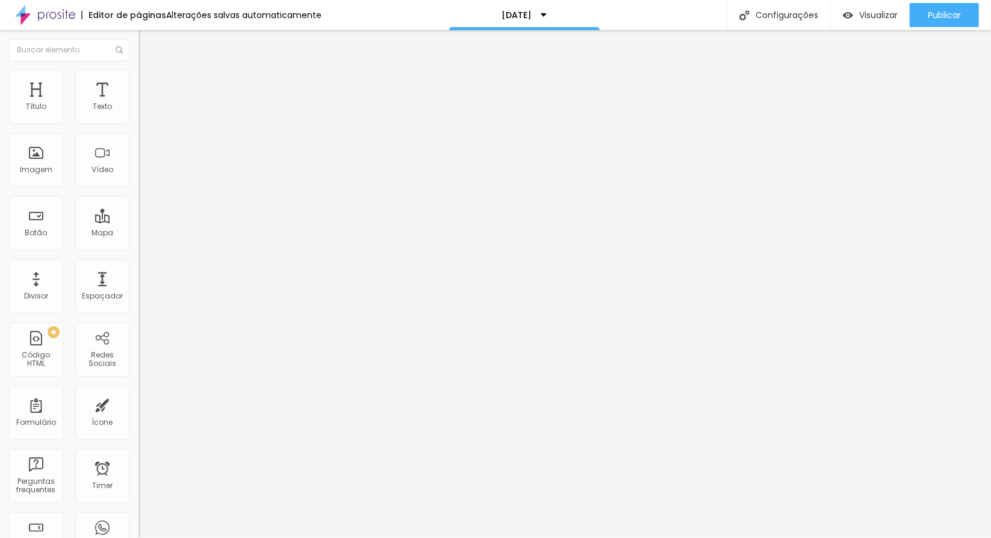
type input "80"
type input "75"
type input "70"
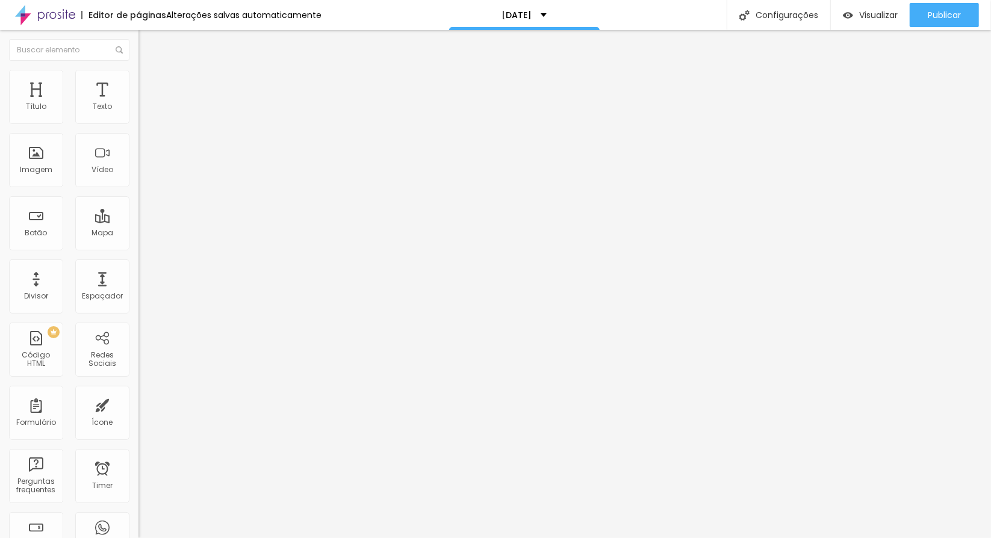
type input "70"
type input "65"
type input "60"
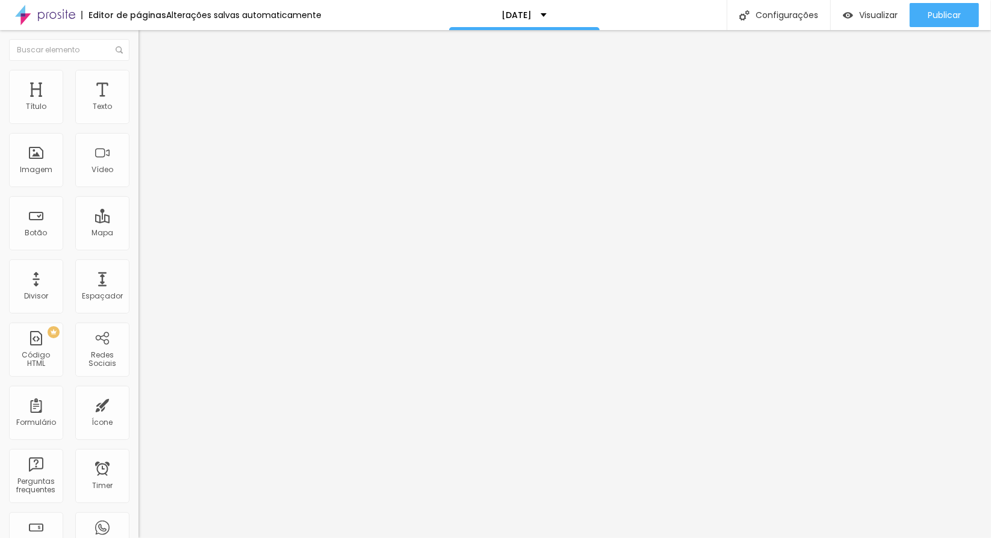
type input "55"
drag, startPoint x: 124, startPoint y: 126, endPoint x: 68, endPoint y: 131, distance: 56.2
type input "55"
click at [138, 123] on input "range" at bounding box center [177, 119] width 78 height 10
click at [138, 188] on span "1:1 Quadrado" at bounding box center [162, 183] width 48 height 10
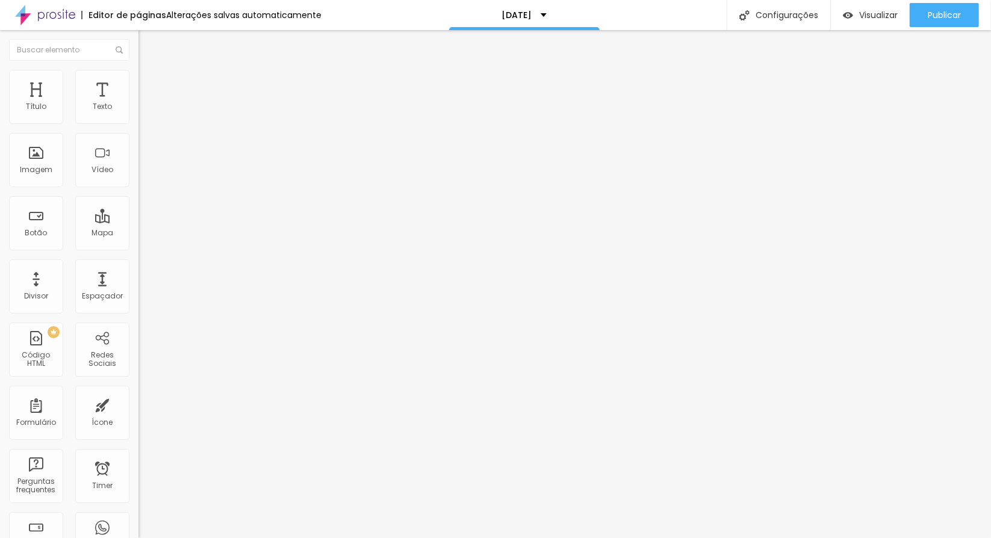
click at [138, 220] on div "Original" at bounding box center [207, 216] width 138 height 7
click at [149, 83] on span "Estilo" at bounding box center [158, 78] width 19 height 10
type input "60"
type input "55"
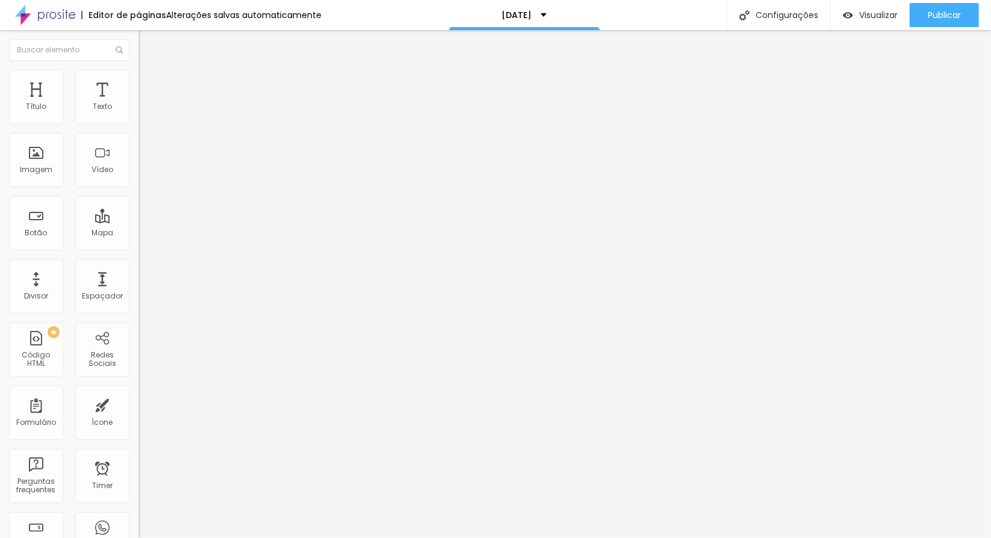
type input "55"
click at [138, 123] on input "range" at bounding box center [177, 119] width 78 height 10
click at [888, 10] on span "Visualizar" at bounding box center [878, 15] width 39 height 10
click at [138, 75] on img at bounding box center [143, 75] width 11 height 11
click at [138, 123] on div at bounding box center [207, 119] width 138 height 11
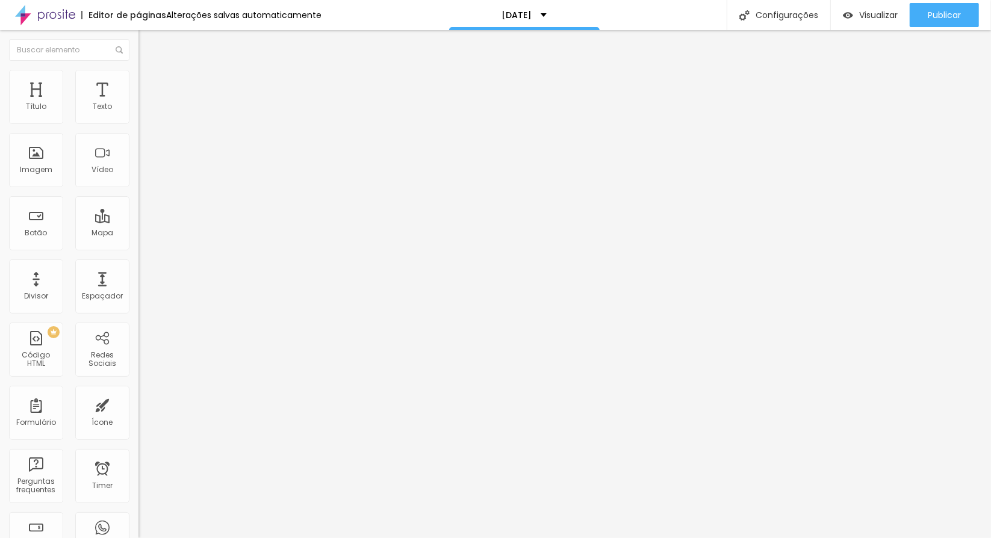
click at [138, 114] on input "100" at bounding box center [164, 107] width 52 height 13
drag, startPoint x: 88, startPoint y: 120, endPoint x: 87, endPoint y: 107, distance: 12.7
click at [138, 107] on div "Tamanho 100 px %" at bounding box center [207, 109] width 138 height 31
click at [138, 114] on input "100" at bounding box center [164, 107] width 52 height 13
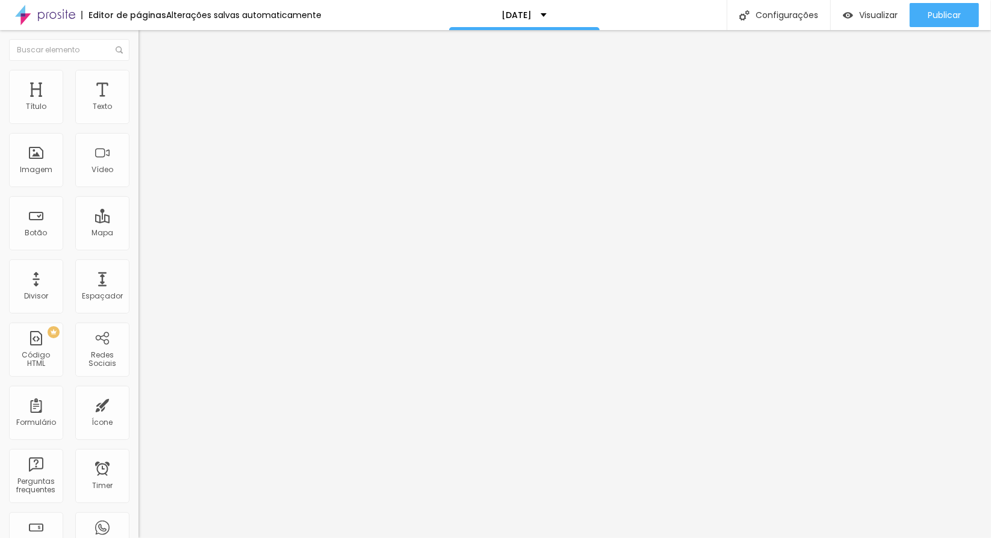
click at [138, 114] on input "100" at bounding box center [164, 107] width 52 height 13
type input "5"
type input "10"
type input "55"
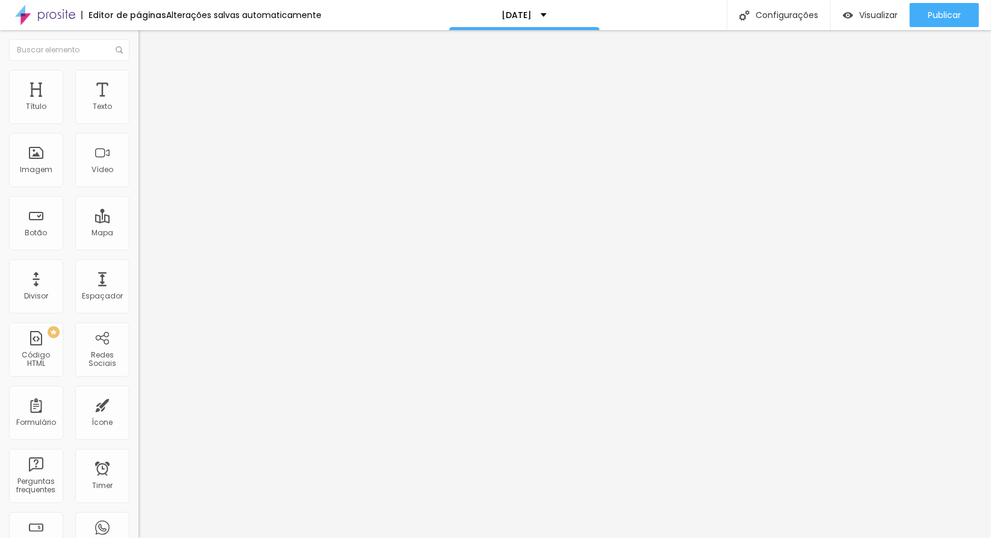
type input "55"
click at [138, 188] on span "1:1 Quadrado" at bounding box center [162, 183] width 48 height 10
click at [138, 222] on span "Original" at bounding box center [152, 216] width 29 height 10
click at [149, 83] on span "Estilo" at bounding box center [158, 78] width 19 height 10
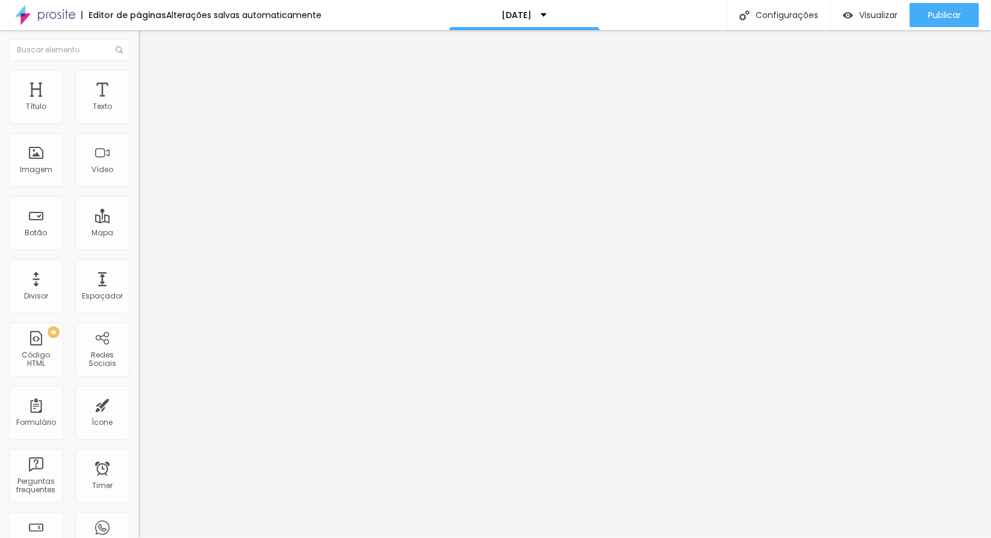
click at [138, 114] on input "100" at bounding box center [164, 107] width 52 height 13
type input "5"
type input "10"
type input "55"
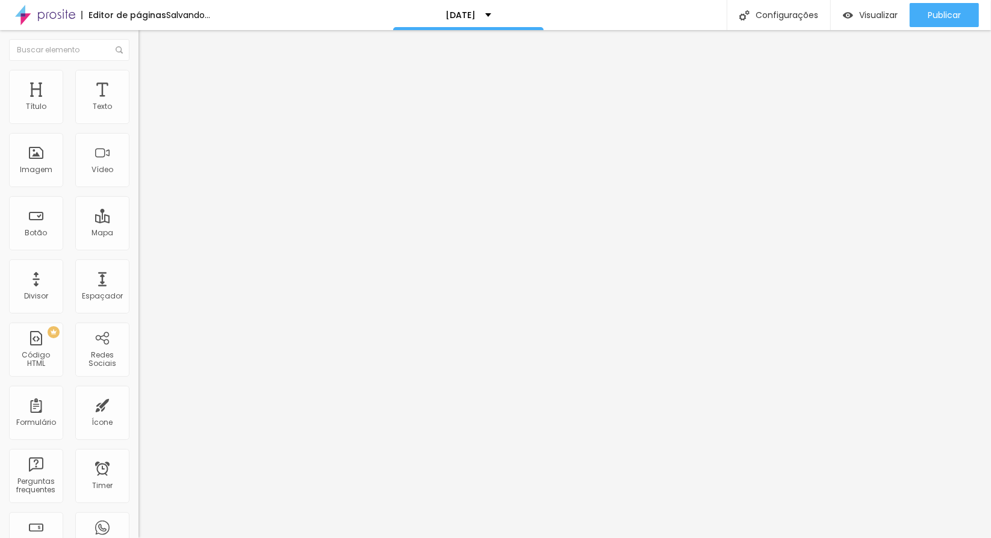
type input "55"
click at [875, 13] on span "Visualizar" at bounding box center [878, 15] width 39 height 10
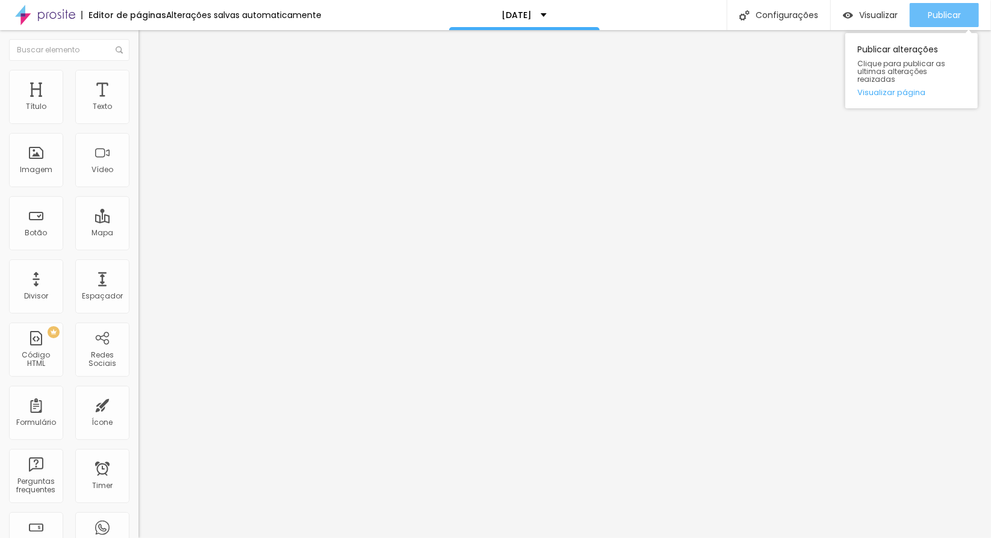
click at [934, 10] on span "Publicar" at bounding box center [944, 15] width 33 height 10
